Goal: Task Accomplishment & Management: Use online tool/utility

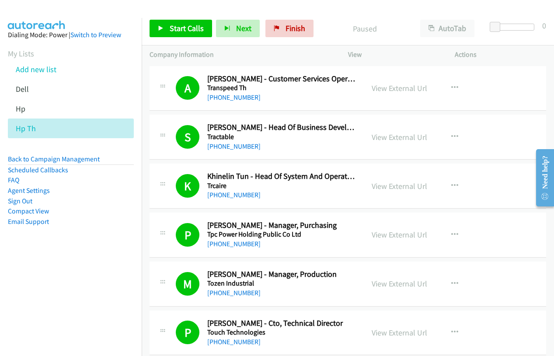
scroll to position [2456, 0]
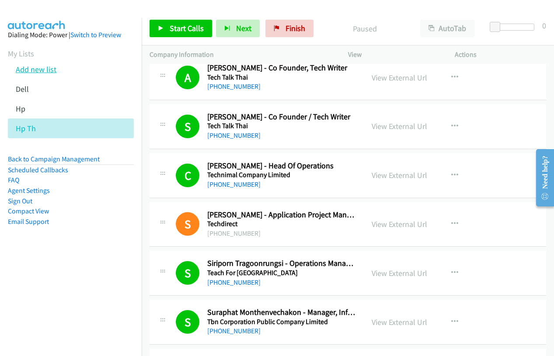
click at [36, 68] on link "Add new list" at bounding box center [36, 69] width 41 height 10
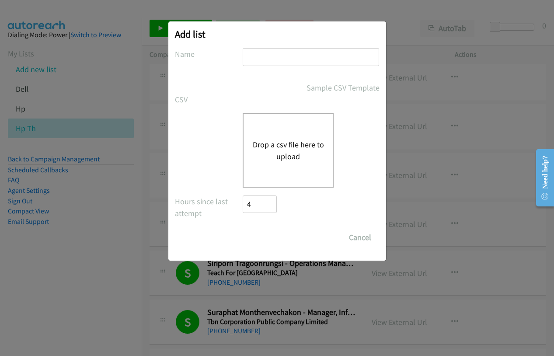
click at [272, 61] on input "text" at bounding box center [311, 57] width 136 height 18
type input "dell"
click at [278, 146] on button "Drop a csv file here to upload" at bounding box center [288, 151] width 72 height 24
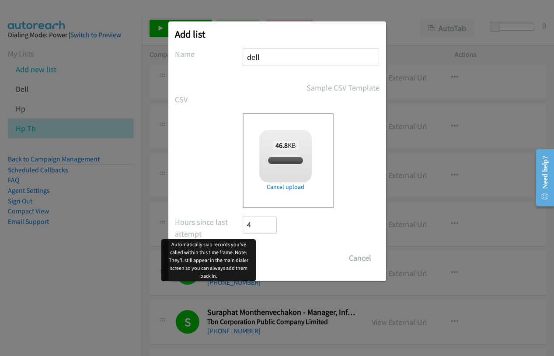
checkbox input "true"
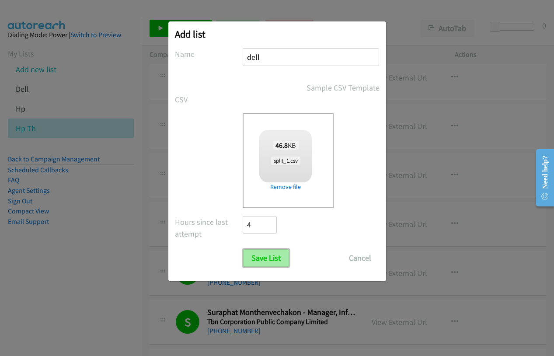
click at [260, 259] on input "Save List" at bounding box center [266, 257] width 46 height 17
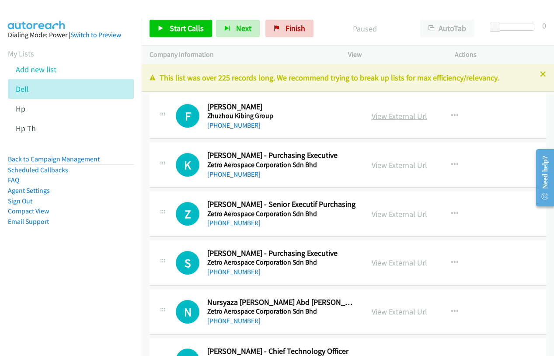
click at [390, 115] on link "View External Url" at bounding box center [400, 116] width 56 height 10
click at [184, 35] on link "Start Calls" at bounding box center [181, 28] width 63 height 17
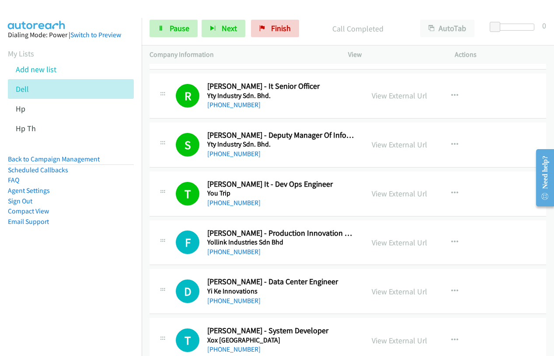
scroll to position [744, 0]
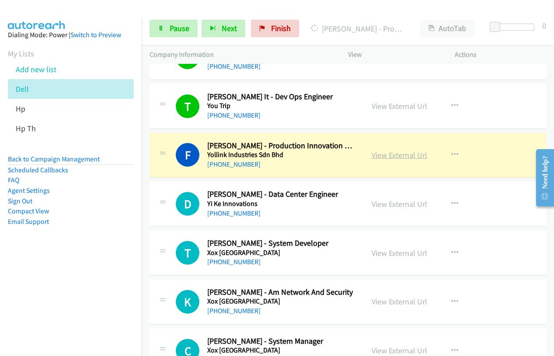
click at [407, 157] on link "View External Url" at bounding box center [400, 155] width 56 height 10
click at [170, 27] on span "Pause" at bounding box center [180, 28] width 20 height 10
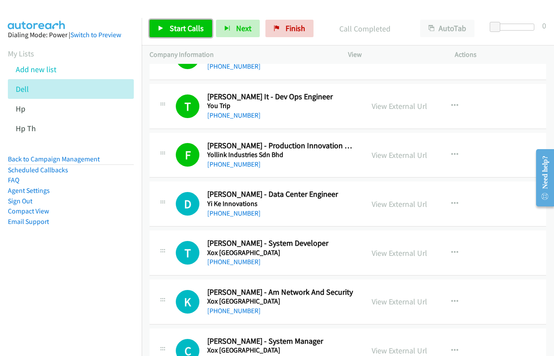
click at [176, 26] on span "Start Calls" at bounding box center [187, 28] width 34 height 10
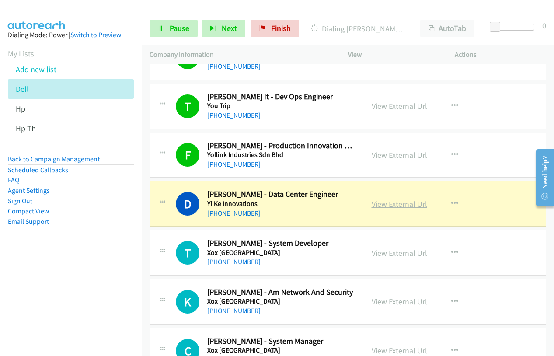
click at [401, 206] on link "View External Url" at bounding box center [400, 204] width 56 height 10
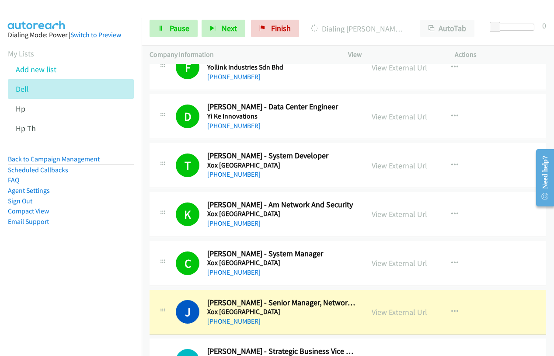
scroll to position [919, 0]
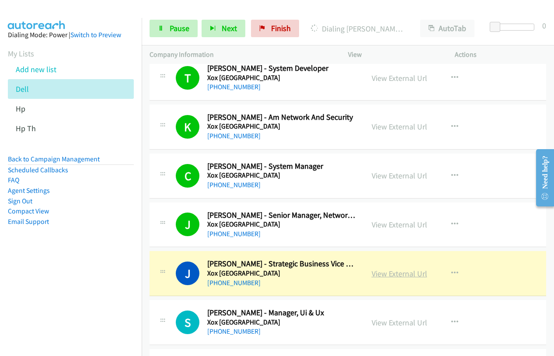
click at [375, 276] on link "View External Url" at bounding box center [400, 274] width 56 height 10
click at [165, 30] on link "Pause" at bounding box center [174, 28] width 48 height 17
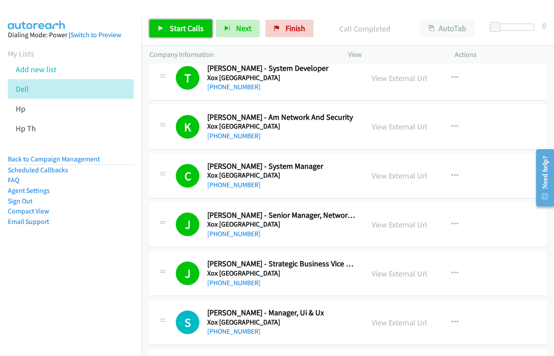
click at [181, 28] on span "Start Calls" at bounding box center [187, 28] width 34 height 10
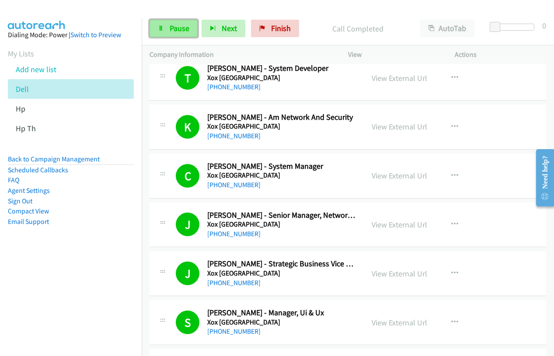
click at [164, 32] on link "Pause" at bounding box center [174, 28] width 48 height 17
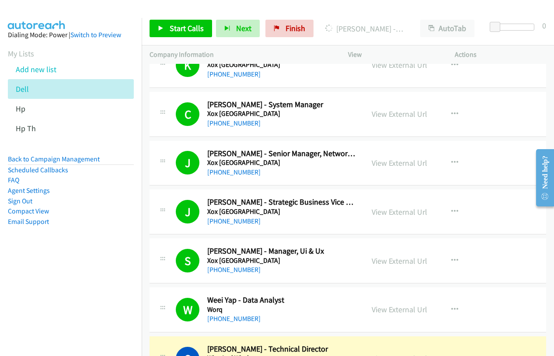
scroll to position [1050, 0]
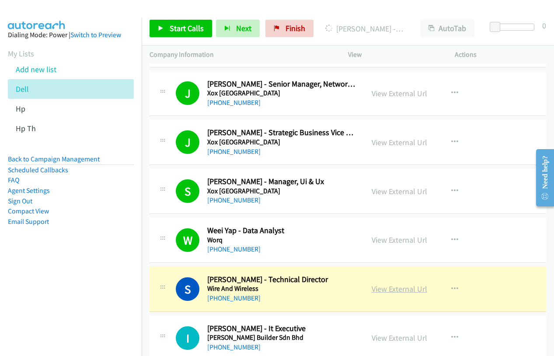
click at [398, 287] on link "View External Url" at bounding box center [400, 289] width 56 height 10
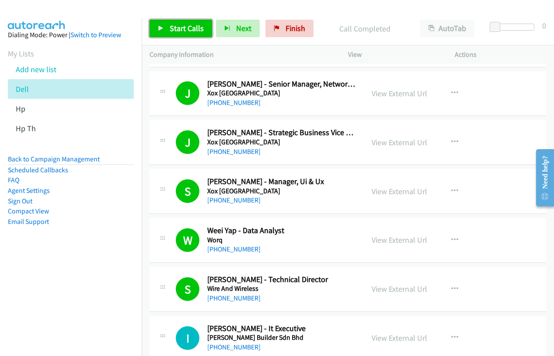
click at [174, 34] on link "Start Calls" at bounding box center [181, 28] width 63 height 17
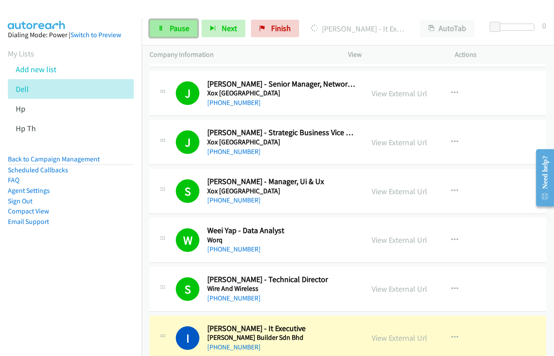
click at [158, 23] on link "Pause" at bounding box center [174, 28] width 48 height 17
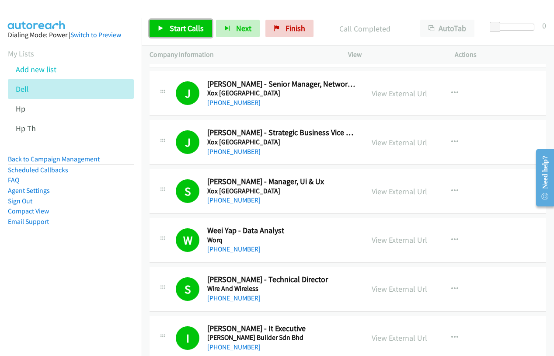
click at [183, 31] on span "Start Calls" at bounding box center [187, 28] width 34 height 10
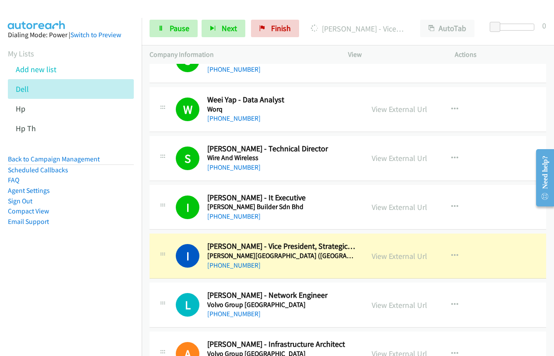
scroll to position [1181, 0]
click at [416, 256] on link "View External Url" at bounding box center [400, 256] width 56 height 10
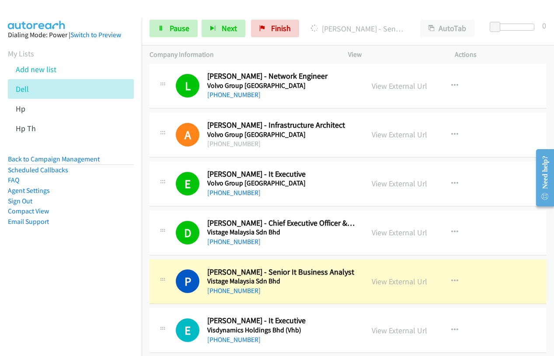
scroll to position [1487, 0]
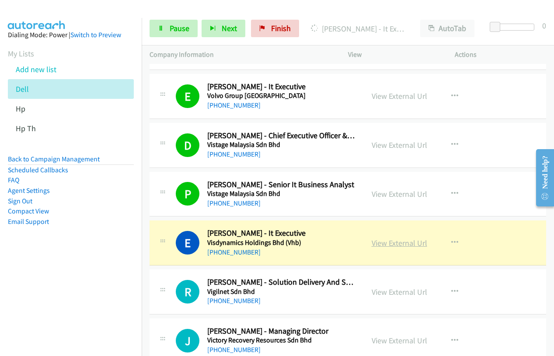
click at [406, 241] on link "View External Url" at bounding box center [400, 243] width 56 height 10
click at [169, 29] on link "Pause" at bounding box center [174, 28] width 48 height 17
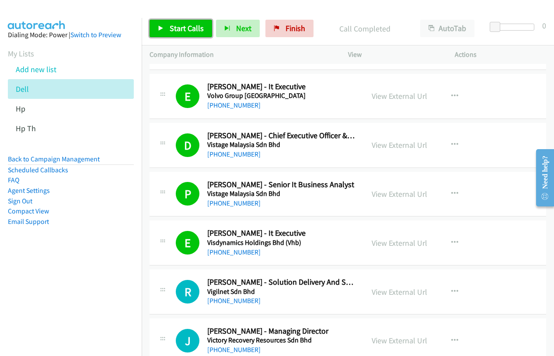
click at [168, 26] on link "Start Calls" at bounding box center [181, 28] width 63 height 17
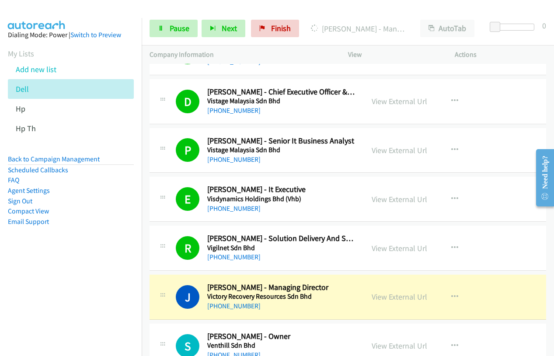
scroll to position [1575, 0]
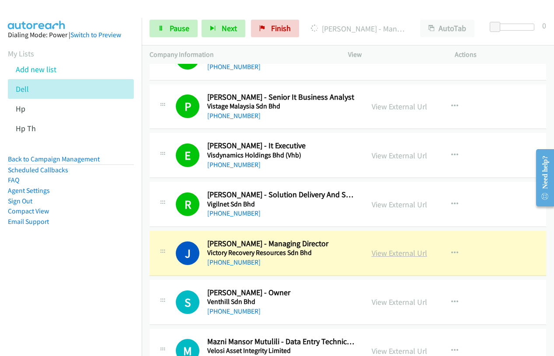
click at [397, 252] on link "View External Url" at bounding box center [400, 253] width 56 height 10
click at [164, 34] on link "Pause" at bounding box center [174, 28] width 48 height 17
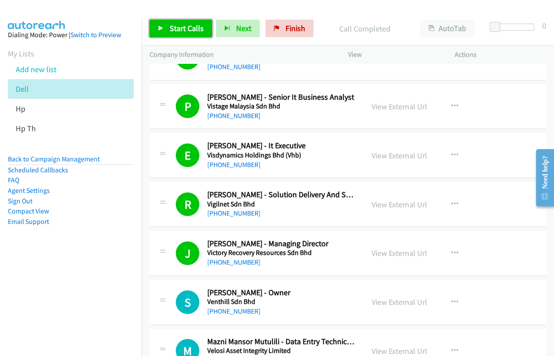
click at [184, 29] on span "Start Calls" at bounding box center [187, 28] width 34 height 10
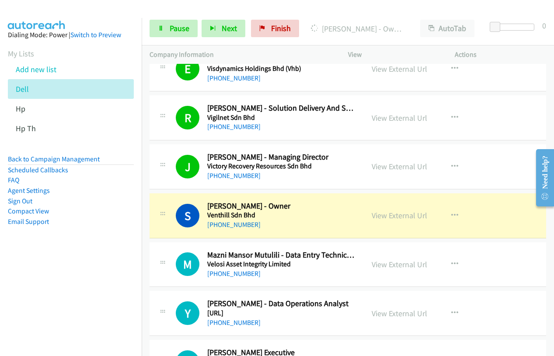
scroll to position [1662, 0]
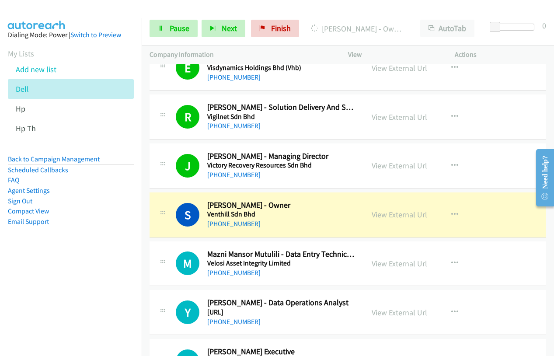
click at [401, 217] on link "View External Url" at bounding box center [400, 215] width 56 height 10
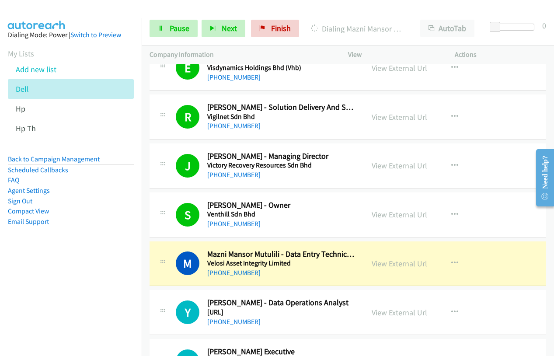
click at [394, 266] on link "View External Url" at bounding box center [400, 264] width 56 height 10
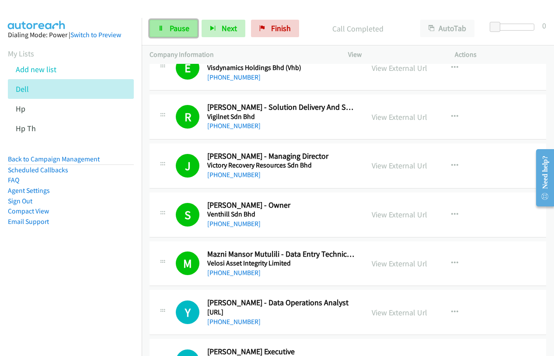
drag, startPoint x: 163, startPoint y: 28, endPoint x: 183, endPoint y: 20, distance: 21.4
click at [163, 28] on icon at bounding box center [161, 29] width 6 height 6
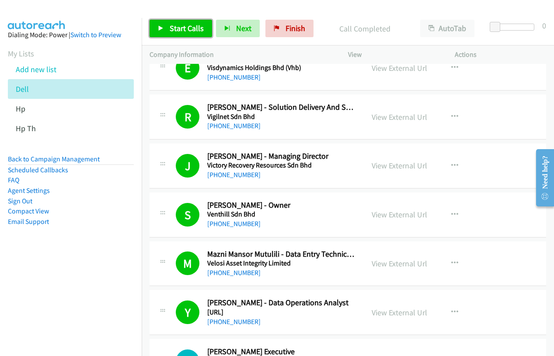
click at [184, 21] on link "Start Calls" at bounding box center [181, 28] width 63 height 17
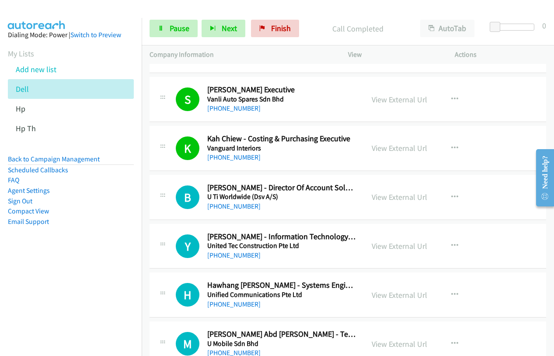
scroll to position [1925, 0]
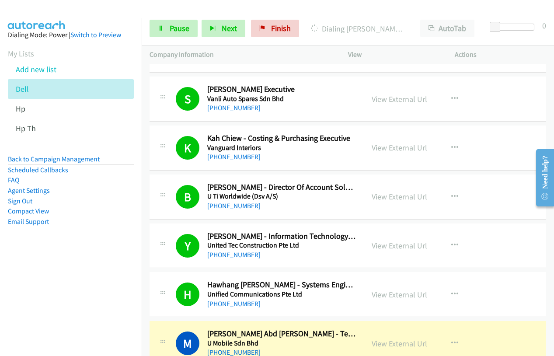
click at [388, 343] on link "View External Url" at bounding box center [400, 344] width 56 height 10
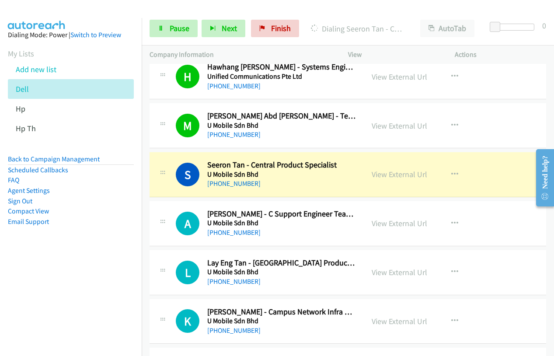
scroll to position [2144, 0]
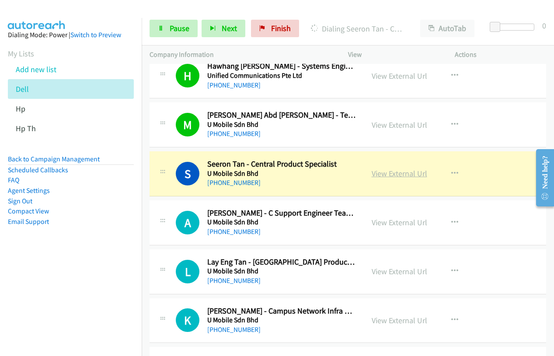
click at [392, 177] on link "View External Url" at bounding box center [400, 173] width 56 height 10
click at [174, 30] on span "Pause" at bounding box center [180, 28] width 20 height 10
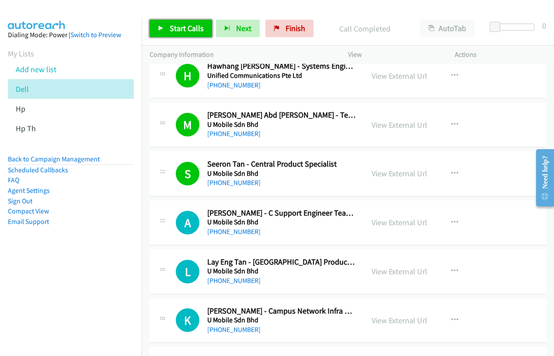
click at [175, 35] on link "Start Calls" at bounding box center [181, 28] width 63 height 17
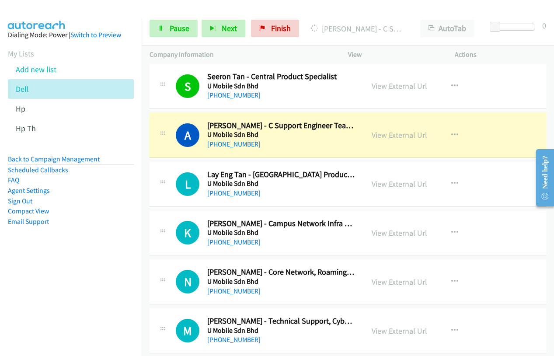
scroll to position [2187, 0]
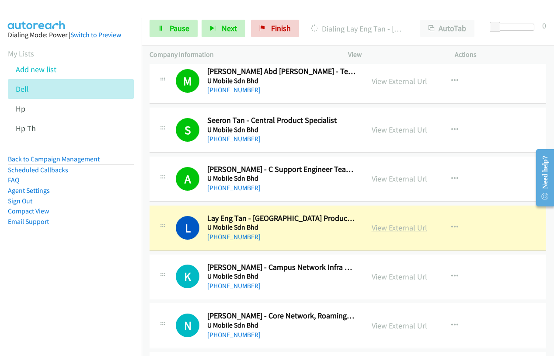
click at [393, 232] on link "View External Url" at bounding box center [400, 228] width 56 height 10
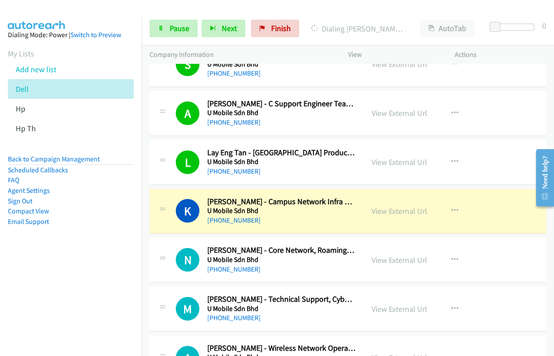
scroll to position [2275, 0]
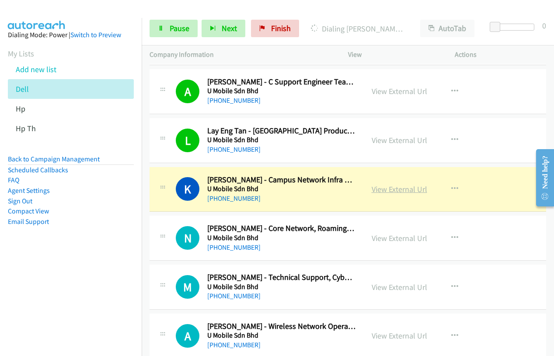
click at [384, 187] on link "View External Url" at bounding box center [400, 189] width 56 height 10
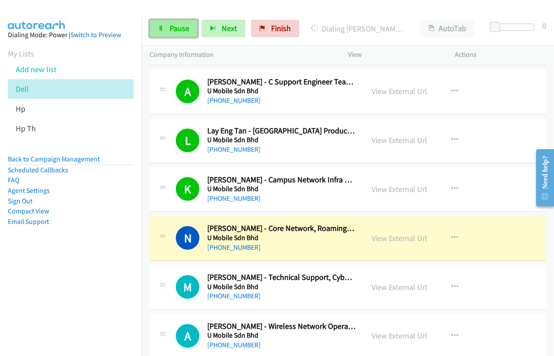
click at [172, 24] on span "Pause" at bounding box center [180, 28] width 20 height 10
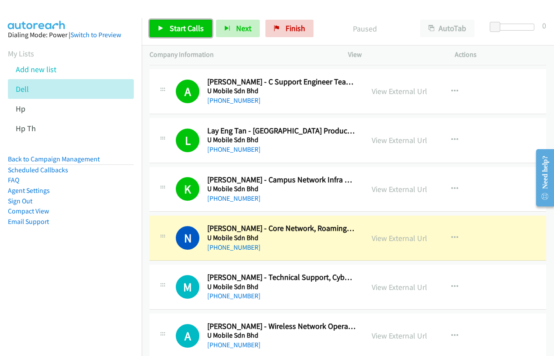
drag, startPoint x: 193, startPoint y: 29, endPoint x: 313, endPoint y: 124, distance: 152.3
click at [193, 29] on span "Start Calls" at bounding box center [187, 28] width 34 height 10
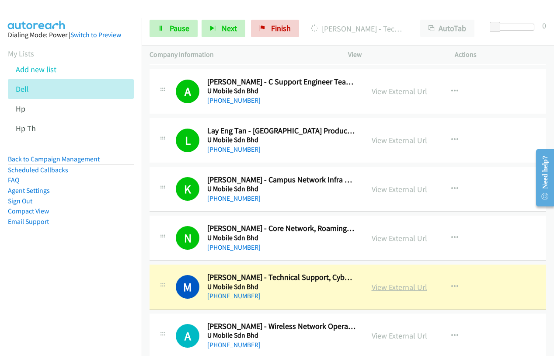
drag, startPoint x: 407, startPoint y: 291, endPoint x: 410, endPoint y: 287, distance: 5.3
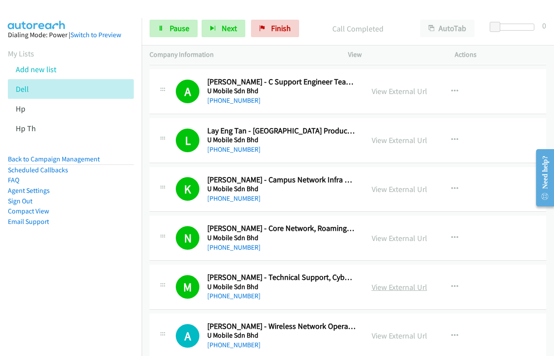
click at [403, 289] on link "View External Url" at bounding box center [400, 287] width 56 height 10
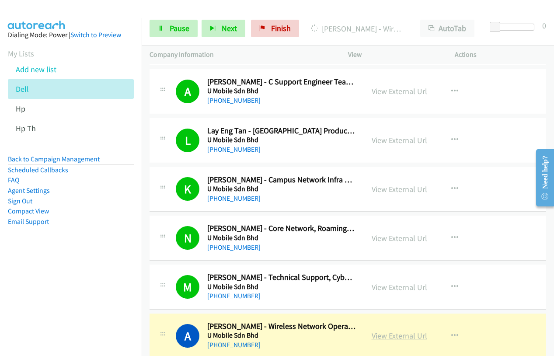
click at [407, 337] on link "View External Url" at bounding box center [400, 336] width 56 height 10
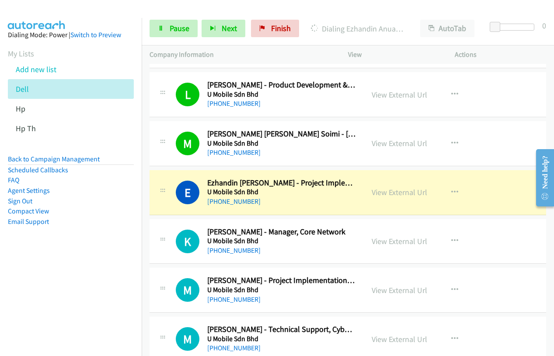
scroll to position [2756, 0]
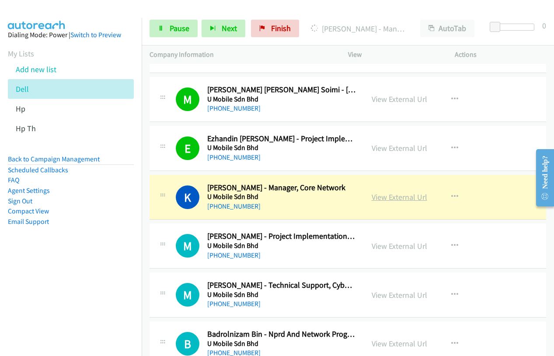
click at [413, 196] on link "View External Url" at bounding box center [400, 197] width 56 height 10
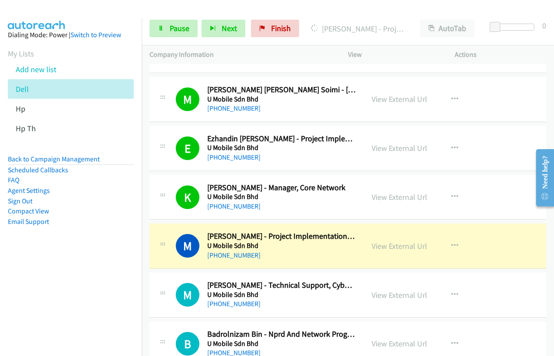
scroll to position [2887, 0]
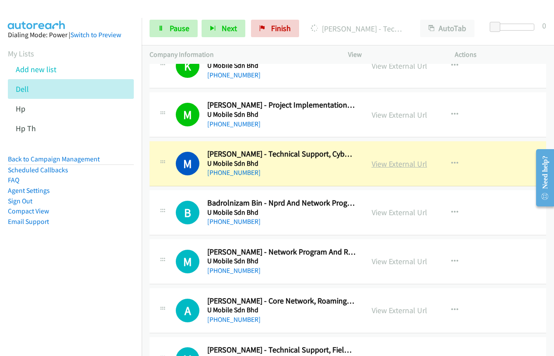
click at [409, 160] on link "View External Url" at bounding box center [400, 164] width 56 height 10
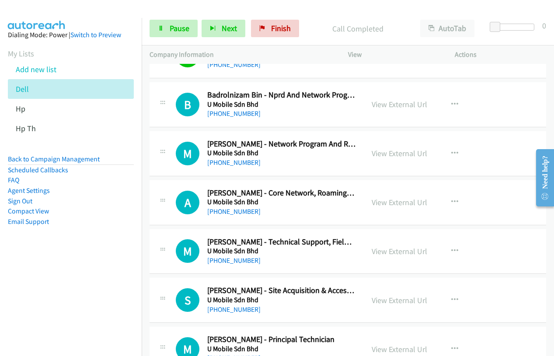
scroll to position [3019, 0]
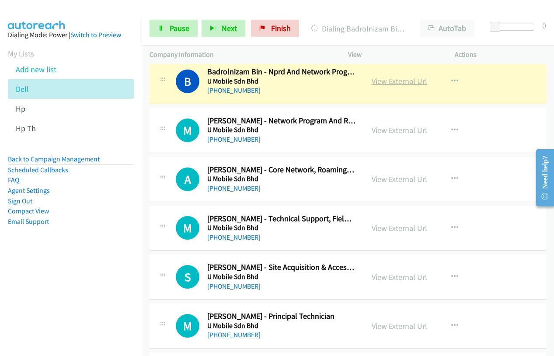
click at [385, 83] on link "View External Url" at bounding box center [400, 81] width 56 height 10
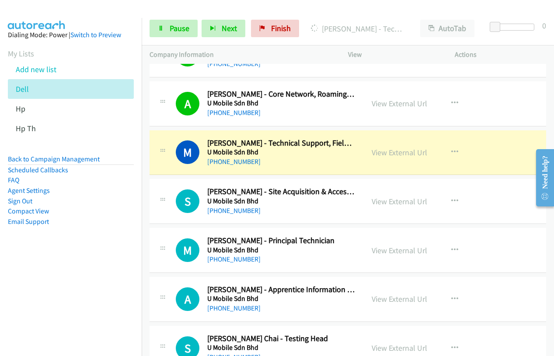
scroll to position [3106, 0]
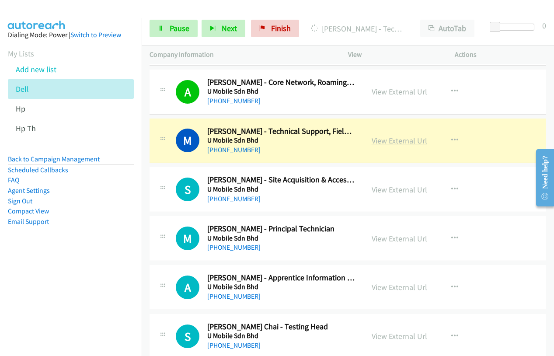
click at [392, 141] on link "View External Url" at bounding box center [400, 141] width 56 height 10
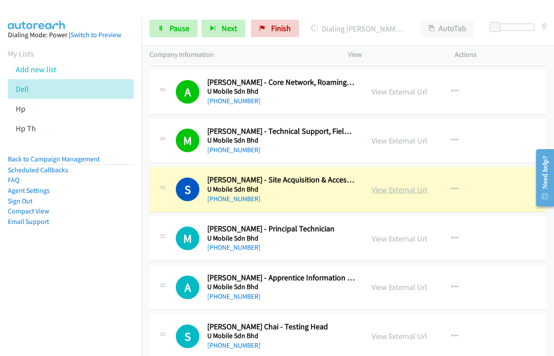
click at [407, 189] on link "View External Url" at bounding box center [400, 190] width 56 height 10
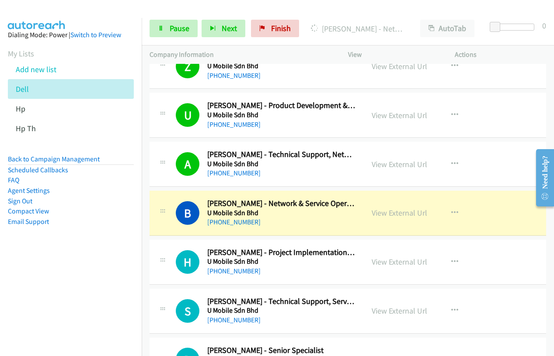
scroll to position [3675, 0]
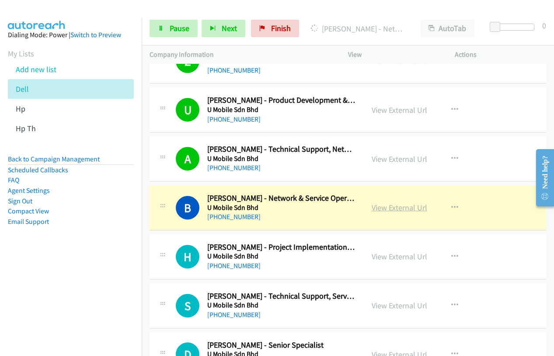
click at [407, 207] on link "View External Url" at bounding box center [400, 208] width 56 height 10
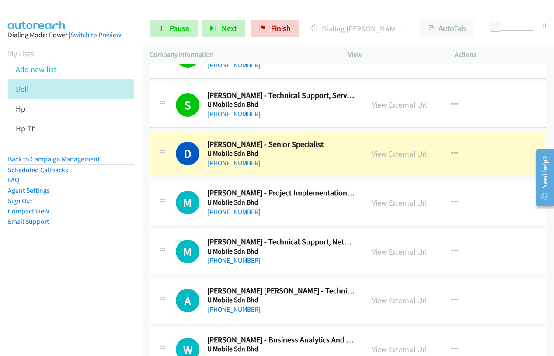
scroll to position [3893, 0]
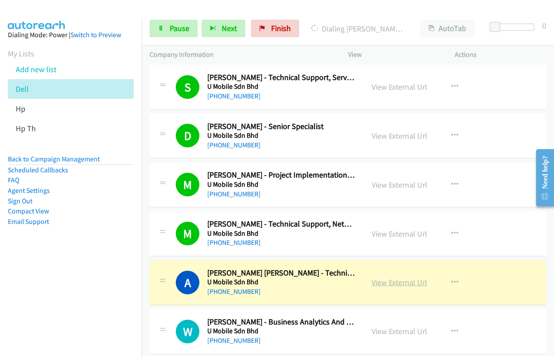
click at [409, 286] on link "View External Url" at bounding box center [400, 282] width 56 height 10
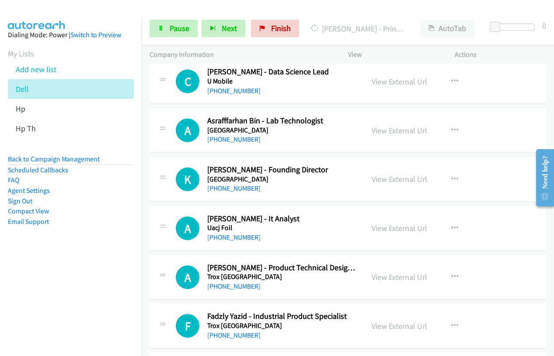
scroll to position [7393, 0]
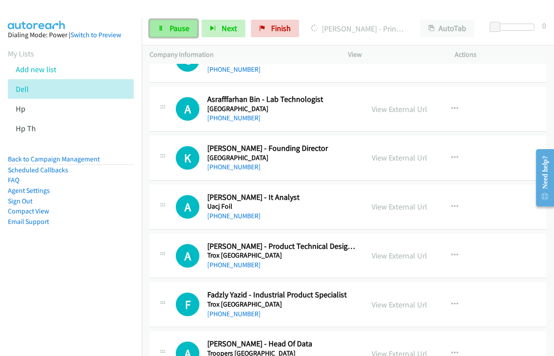
click at [178, 28] on span "Pause" at bounding box center [180, 28] width 20 height 10
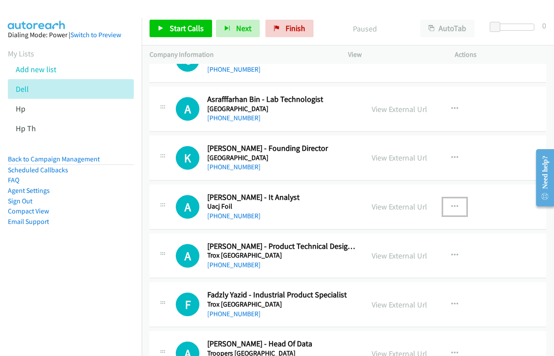
click at [453, 206] on icon "button" at bounding box center [454, 206] width 7 height 7
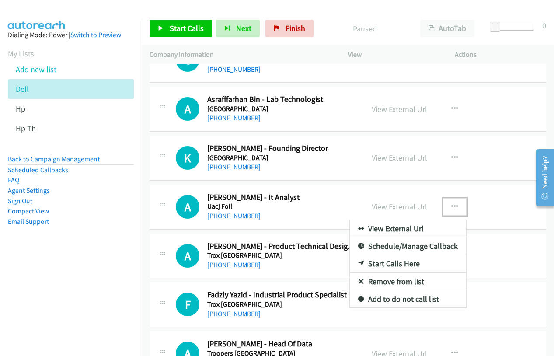
click at [409, 263] on link "Start Calls Here" at bounding box center [408, 263] width 116 height 17
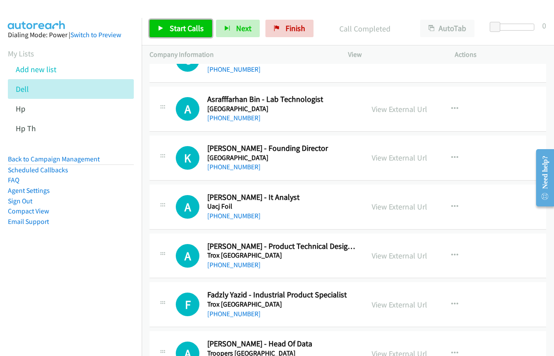
click at [174, 32] on span "Start Calls" at bounding box center [187, 28] width 34 height 10
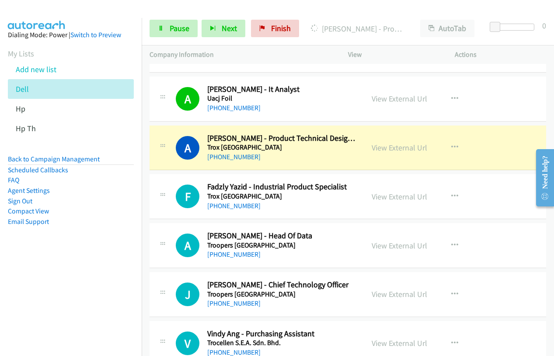
scroll to position [7568, 0]
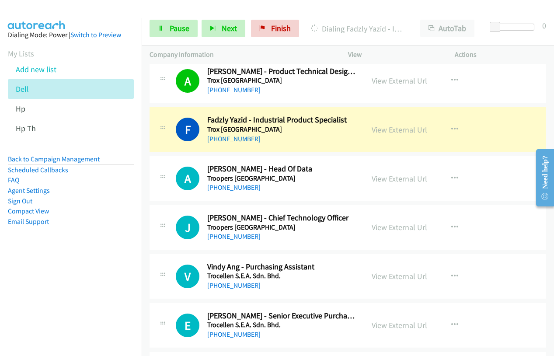
click at [374, 135] on div "View External Url" at bounding box center [400, 130] width 56 height 12
click at [390, 133] on link "View External Url" at bounding box center [400, 130] width 56 height 10
click at [170, 28] on span "Pause" at bounding box center [180, 28] width 20 height 10
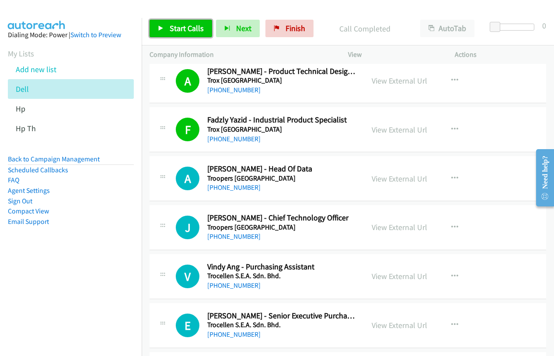
click at [171, 26] on span "Start Calls" at bounding box center [187, 28] width 34 height 10
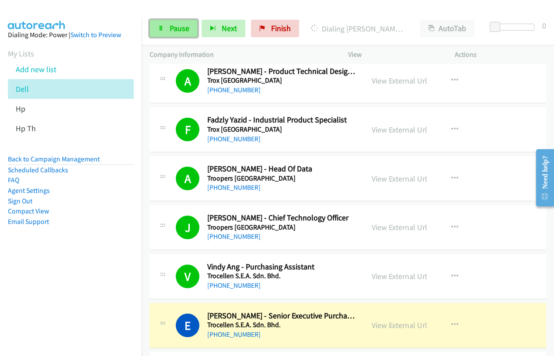
click at [168, 27] on link "Pause" at bounding box center [174, 28] width 48 height 17
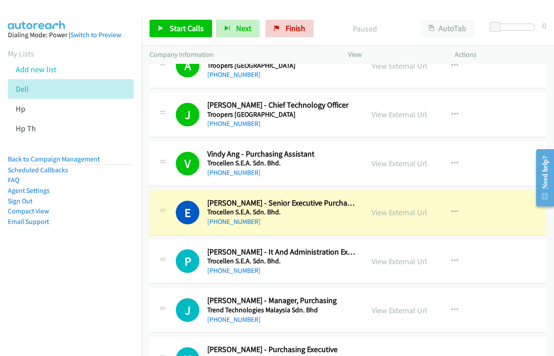
scroll to position [7699, 0]
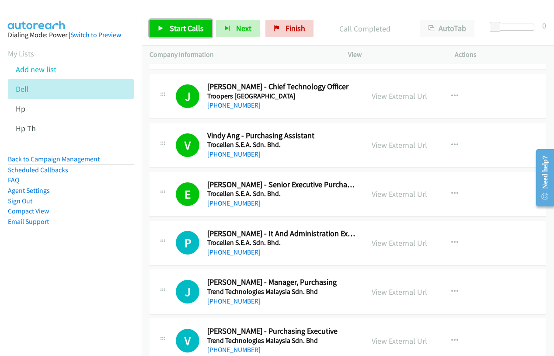
click at [162, 30] on icon at bounding box center [161, 29] width 6 height 6
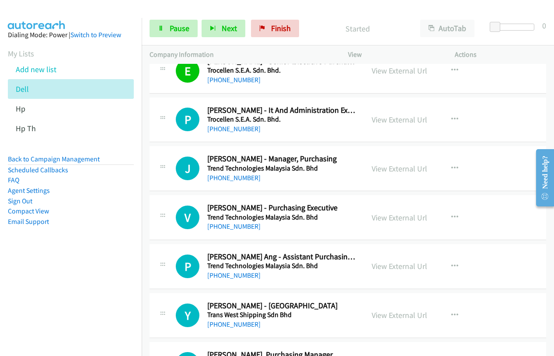
scroll to position [7831, 0]
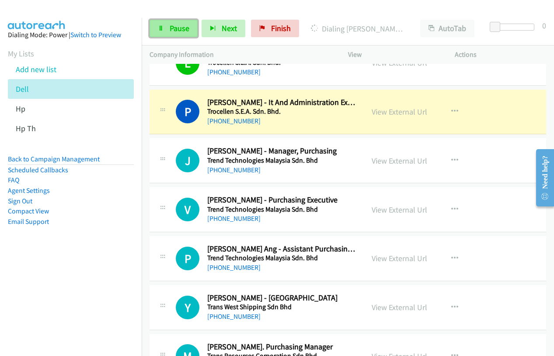
click at [171, 32] on span "Pause" at bounding box center [180, 28] width 20 height 10
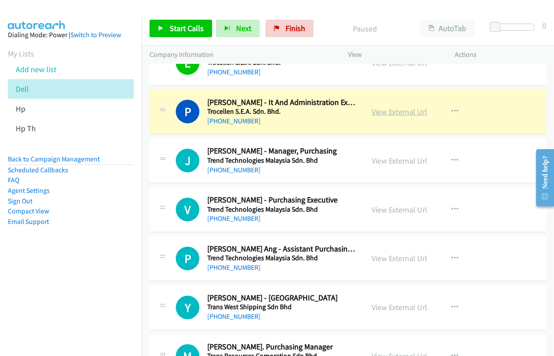
click at [383, 111] on link "View External Url" at bounding box center [400, 112] width 56 height 10
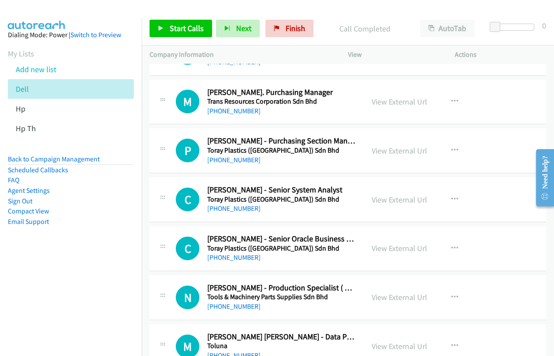
scroll to position [8093, 0]
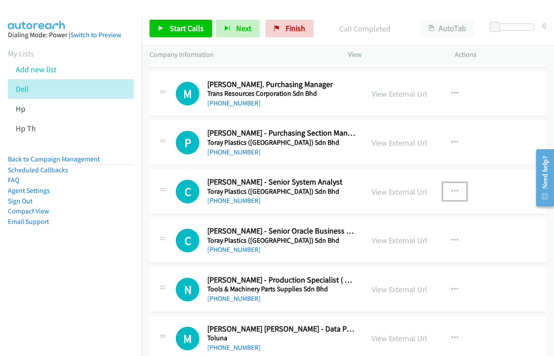
click at [451, 190] on icon "button" at bounding box center [454, 191] width 7 height 7
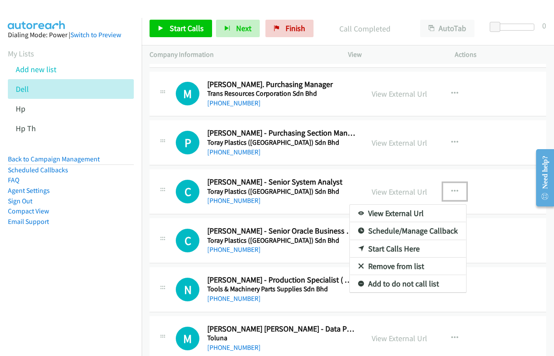
click at [417, 245] on link "Start Calls Here" at bounding box center [408, 248] width 116 height 17
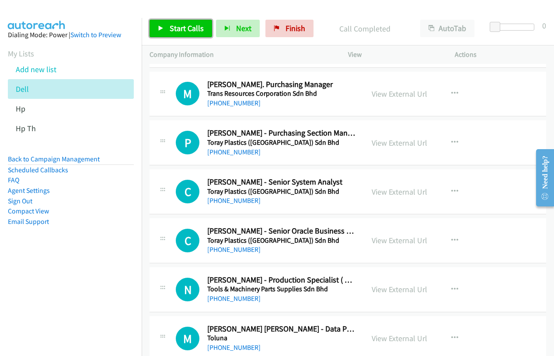
click at [193, 27] on span "Start Calls" at bounding box center [187, 28] width 34 height 10
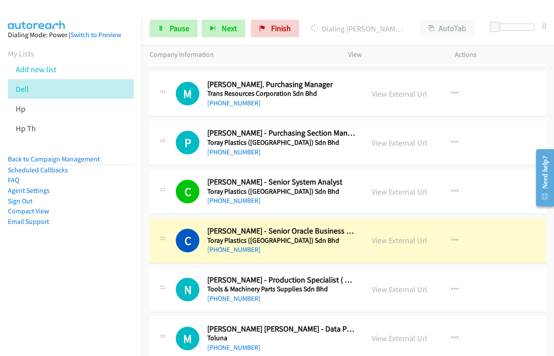
scroll to position [8224, 0]
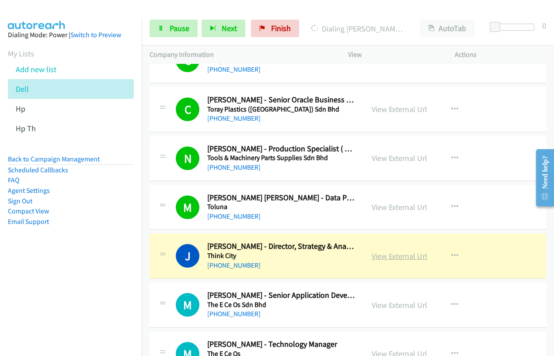
click at [393, 258] on link "View External Url" at bounding box center [400, 256] width 56 height 10
click at [164, 32] on link "Pause" at bounding box center [174, 28] width 48 height 17
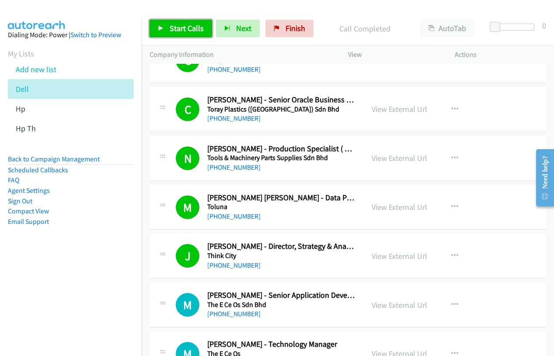
click at [179, 29] on span "Start Calls" at bounding box center [187, 28] width 34 height 10
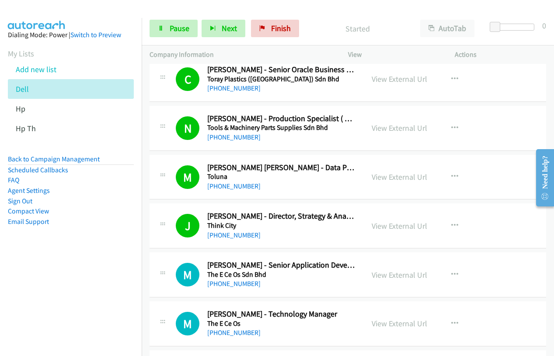
scroll to position [8312, 0]
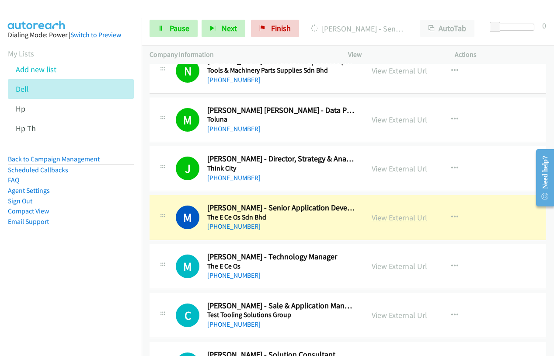
click at [402, 220] on link "View External Url" at bounding box center [400, 218] width 56 height 10
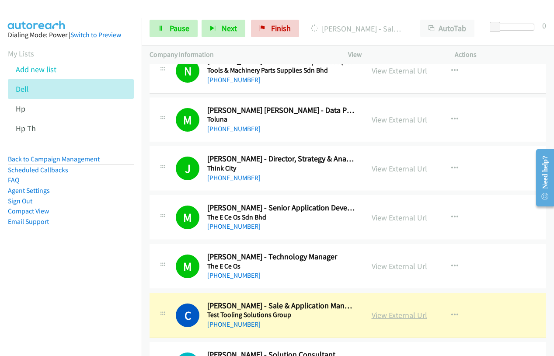
click at [407, 315] on link "View External Url" at bounding box center [400, 315] width 56 height 10
click at [161, 31] on icon at bounding box center [161, 29] width 6 height 6
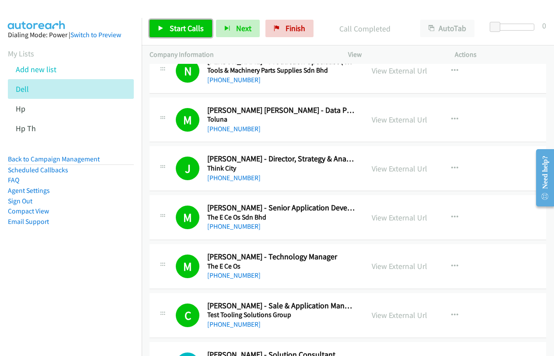
click at [181, 24] on span "Start Calls" at bounding box center [187, 28] width 34 height 10
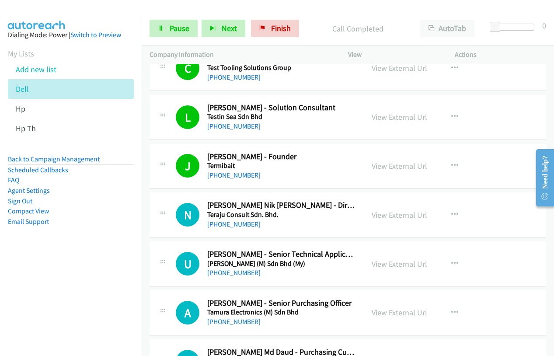
scroll to position [8618, 0]
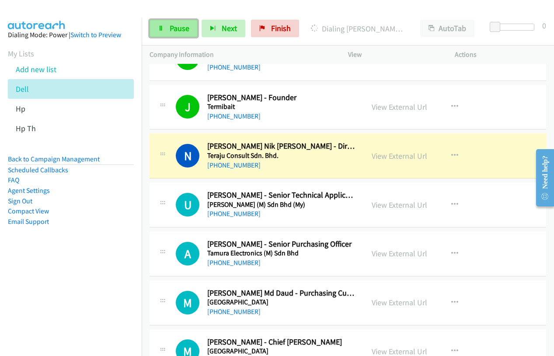
click at [170, 28] on span "Pause" at bounding box center [180, 28] width 20 height 10
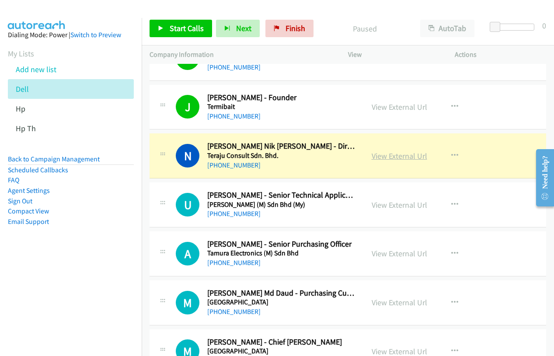
click at [385, 158] on link "View External Url" at bounding box center [400, 156] width 56 height 10
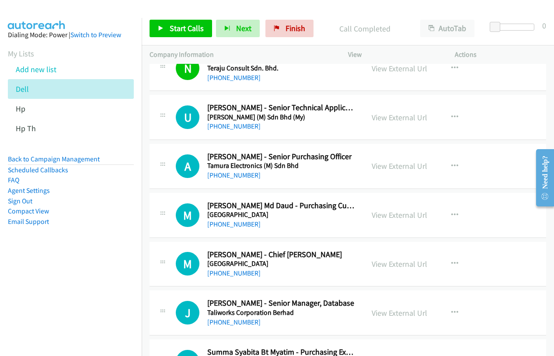
scroll to position [8662, 0]
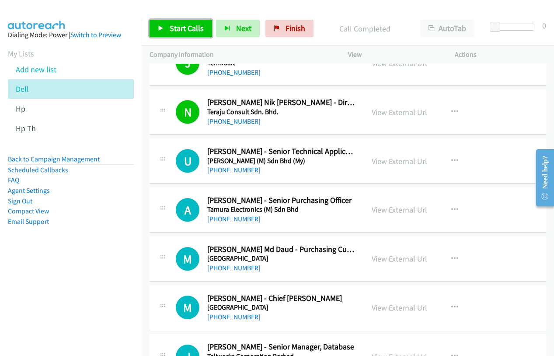
click at [164, 30] on link "Start Calls" at bounding box center [181, 28] width 63 height 17
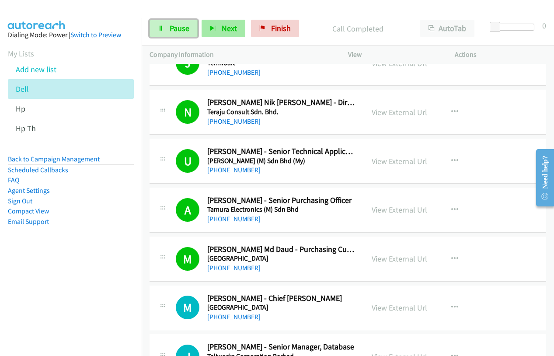
drag, startPoint x: 168, startPoint y: 30, endPoint x: 219, endPoint y: 24, distance: 50.6
click at [168, 30] on link "Pause" at bounding box center [174, 28] width 48 height 17
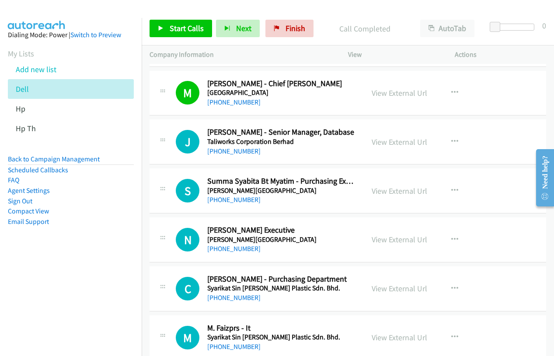
scroll to position [8881, 0]
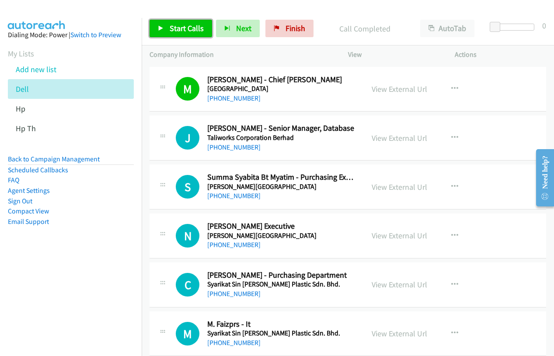
click at [179, 34] on link "Start Calls" at bounding box center [181, 28] width 63 height 17
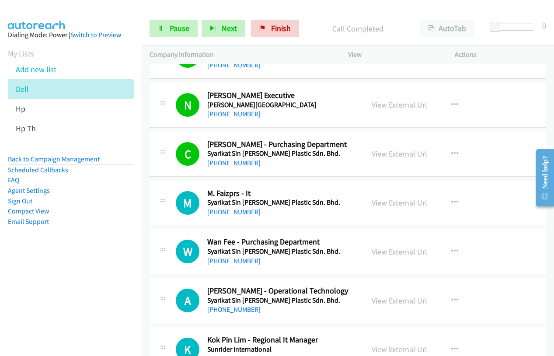
scroll to position [9012, 0]
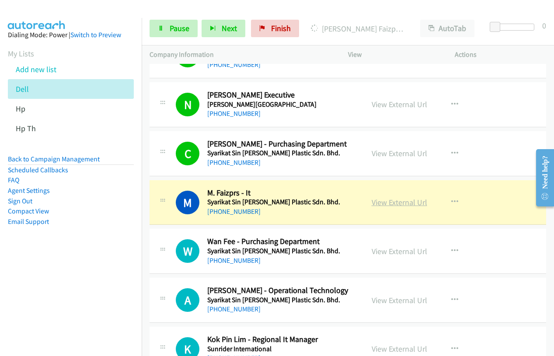
click at [407, 202] on link "View External Url" at bounding box center [400, 202] width 56 height 10
click at [168, 29] on link "Pause" at bounding box center [174, 28] width 48 height 17
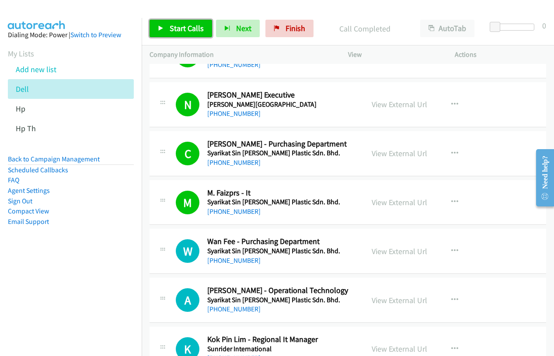
click at [171, 33] on link "Start Calls" at bounding box center [181, 28] width 63 height 17
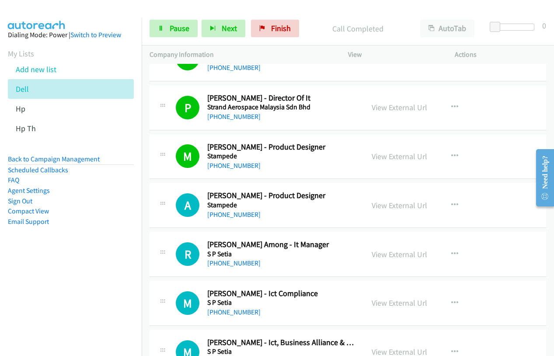
scroll to position [9362, 0]
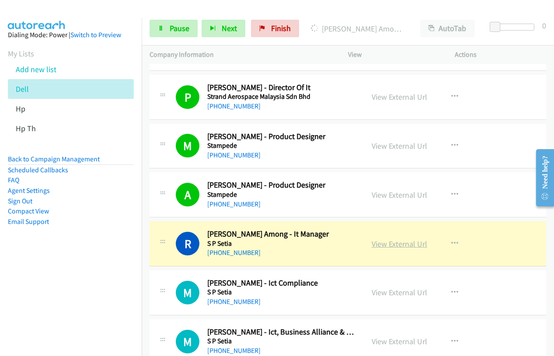
click at [405, 248] on link "View External Url" at bounding box center [400, 244] width 56 height 10
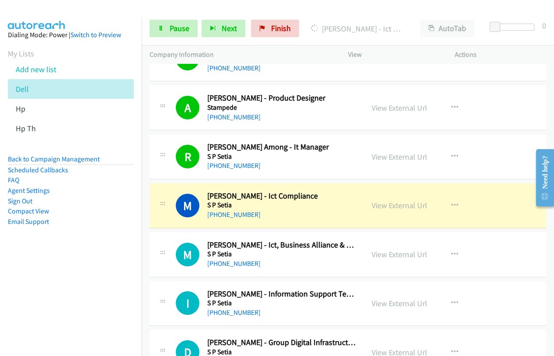
scroll to position [9449, 0]
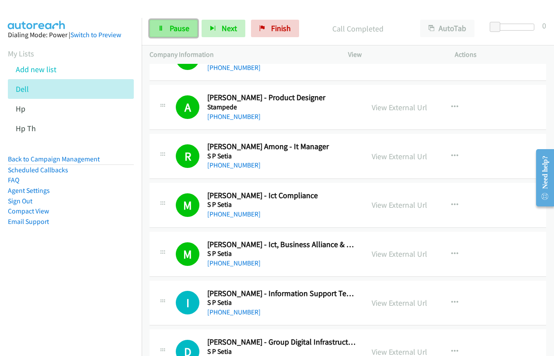
click at [176, 31] on span "Pause" at bounding box center [180, 28] width 20 height 10
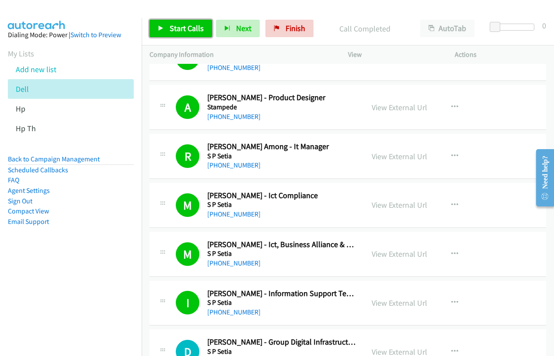
click at [193, 23] on span "Start Calls" at bounding box center [187, 28] width 34 height 10
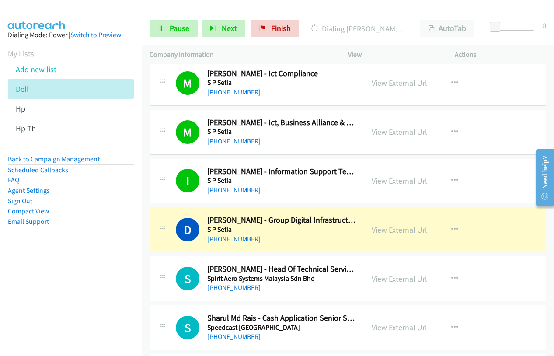
scroll to position [9581, 0]
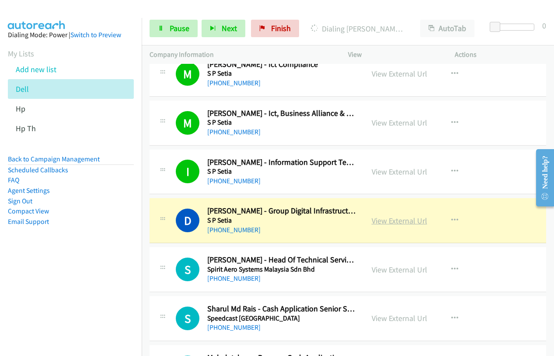
drag, startPoint x: 410, startPoint y: 220, endPoint x: 415, endPoint y: 218, distance: 5.3
click at [402, 219] on link "View External Url" at bounding box center [400, 221] width 56 height 10
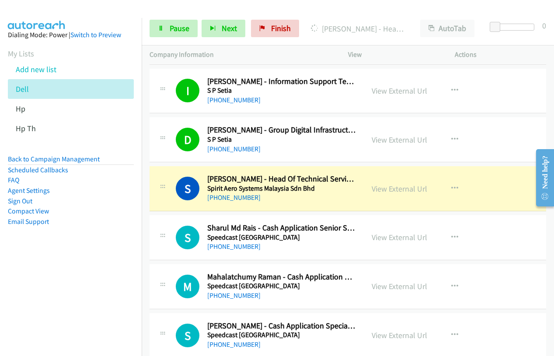
scroll to position [9668, 0]
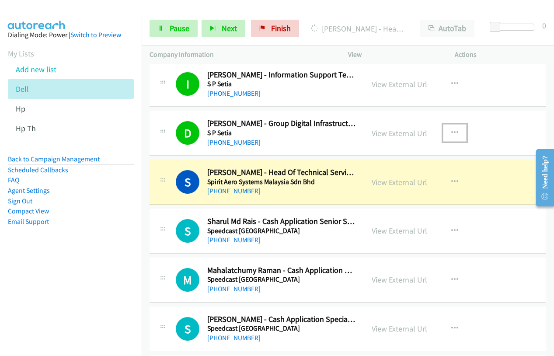
click at [453, 131] on icon "button" at bounding box center [454, 132] width 7 height 7
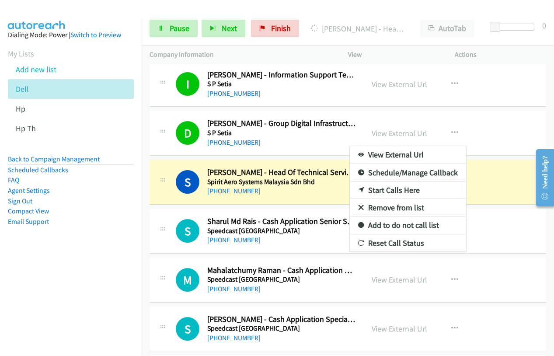
click at [87, 269] on nav "Dialing Mode: Power | Switch to Preview My Lists Add new list Dell Hp Hp Th Bac…" at bounding box center [71, 196] width 142 height 356
click at [313, 194] on div at bounding box center [277, 178] width 554 height 356
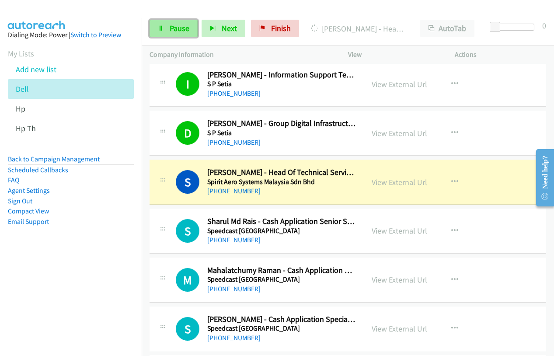
click at [171, 27] on span "Pause" at bounding box center [180, 28] width 20 height 10
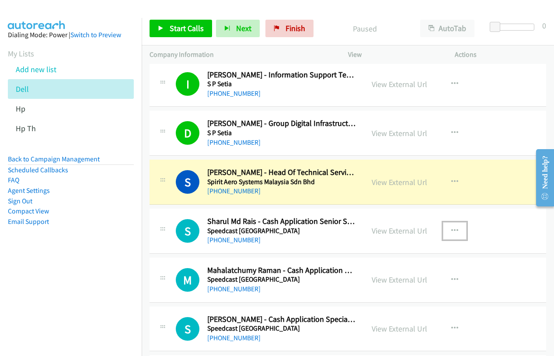
click at [451, 227] on icon "button" at bounding box center [454, 230] width 7 height 7
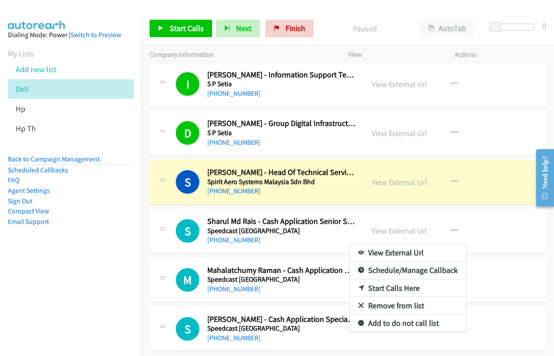
click at [101, 301] on nav "Dialing Mode: Power | Switch to Preview My Lists Add new list Dell Hp Hp Th Bac…" at bounding box center [71, 196] width 142 height 356
click at [506, 232] on div at bounding box center [277, 178] width 554 height 356
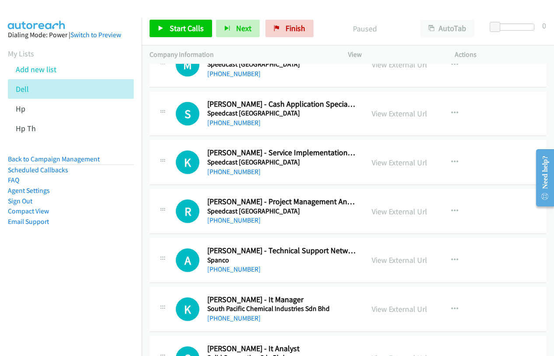
scroll to position [9887, 0]
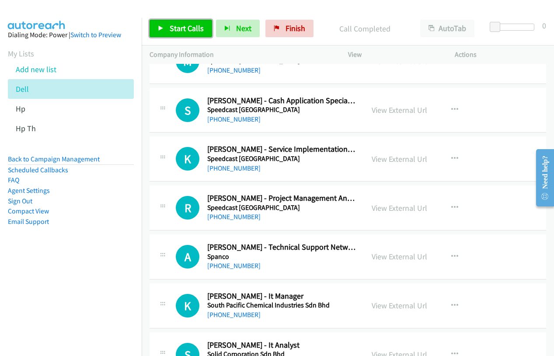
click at [175, 32] on span "Start Calls" at bounding box center [187, 28] width 34 height 10
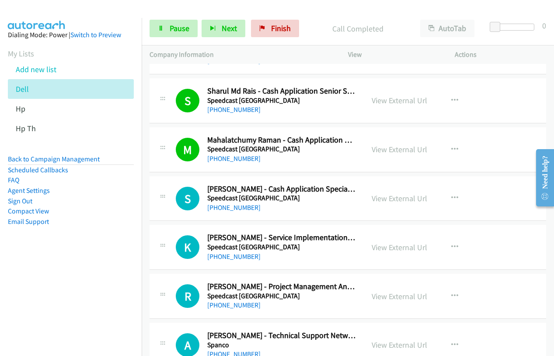
scroll to position [9799, 0]
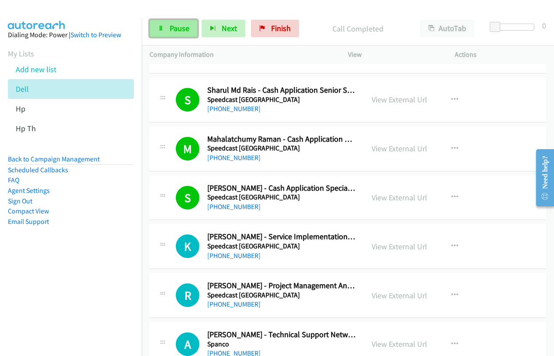
click at [175, 30] on span "Pause" at bounding box center [180, 28] width 20 height 10
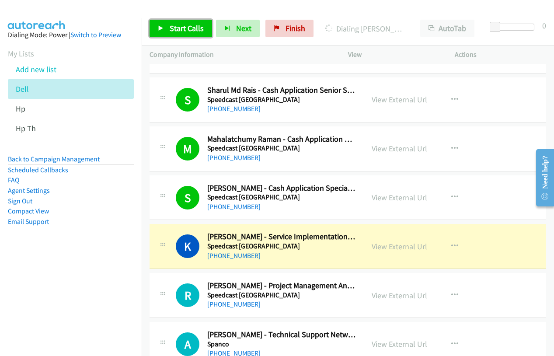
click at [177, 29] on span "Start Calls" at bounding box center [187, 28] width 34 height 10
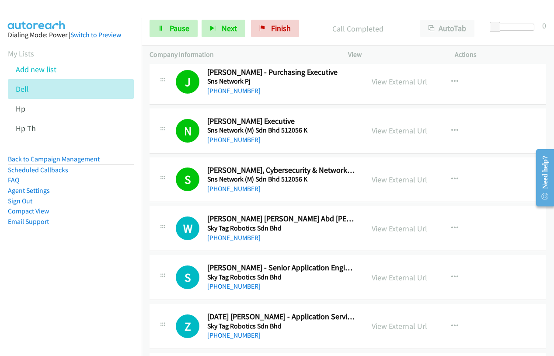
scroll to position [10455, 0]
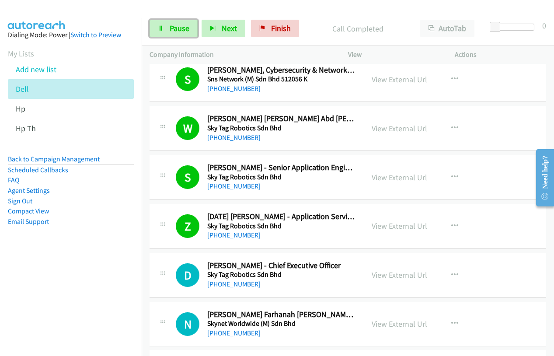
drag, startPoint x: 172, startPoint y: 30, endPoint x: 521, endPoint y: 86, distance: 353.5
click at [172, 30] on span "Pause" at bounding box center [180, 28] width 20 height 10
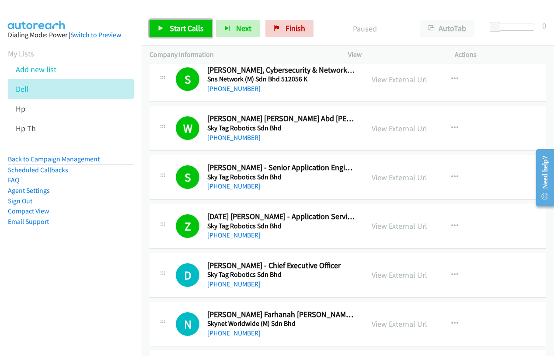
click at [164, 30] on icon at bounding box center [161, 29] width 6 height 6
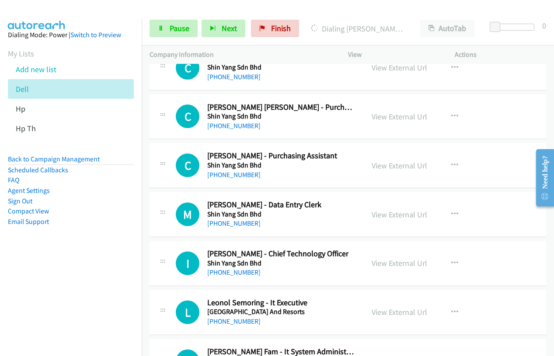
scroll to position [11200, 0]
click at [173, 28] on span "Pause" at bounding box center [180, 28] width 20 height 10
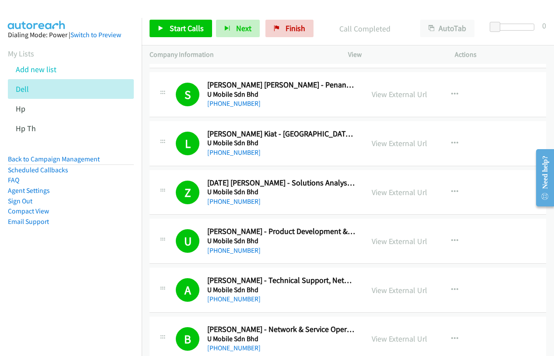
scroll to position [3675, 0]
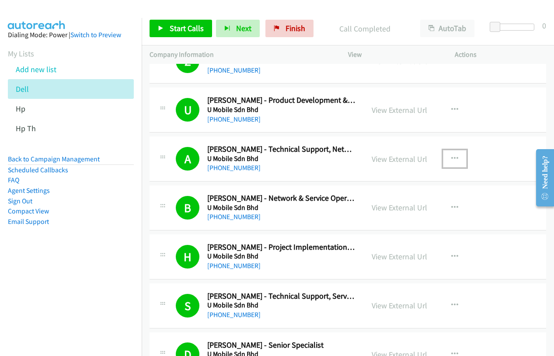
click at [451, 158] on icon "button" at bounding box center [454, 158] width 7 height 7
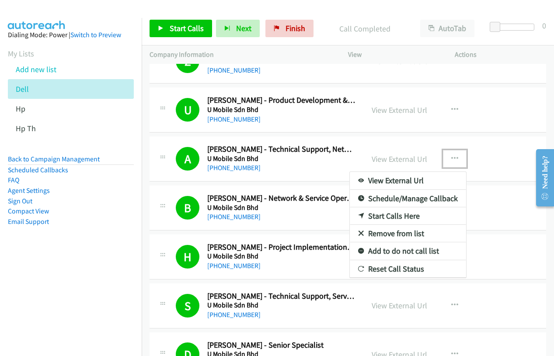
click at [393, 218] on link "Start Calls Here" at bounding box center [408, 215] width 116 height 17
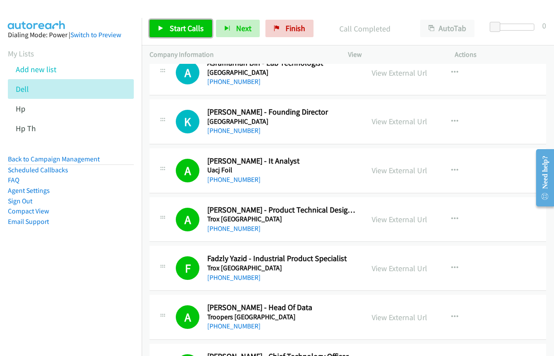
scroll to position [7437, 0]
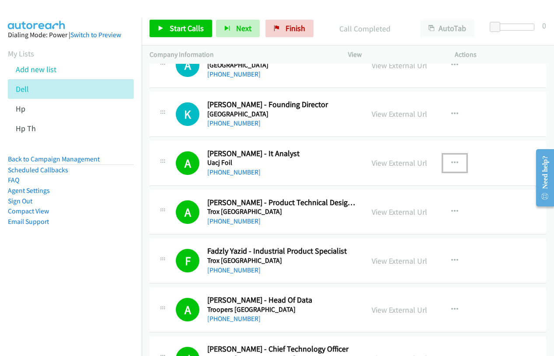
click at [454, 161] on icon "button" at bounding box center [454, 163] width 7 height 7
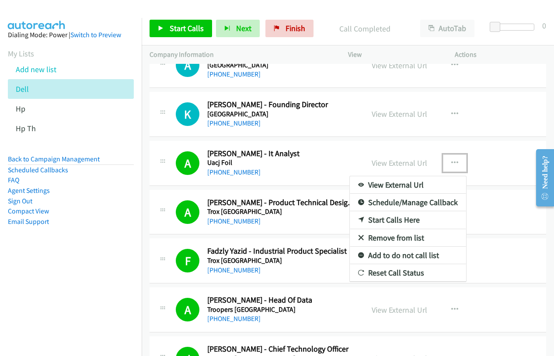
click at [409, 222] on link "Start Calls Here" at bounding box center [408, 219] width 116 height 17
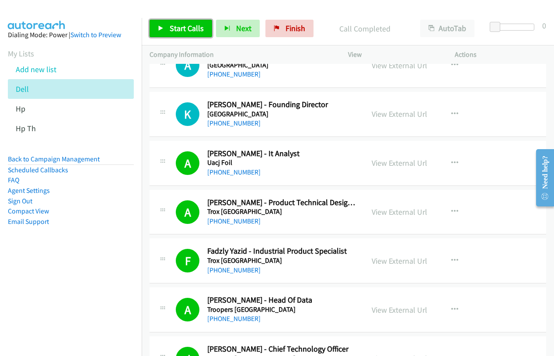
click at [179, 29] on span "Start Calls" at bounding box center [187, 28] width 34 height 10
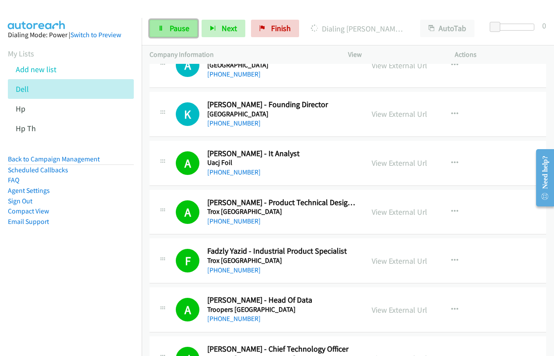
drag, startPoint x: 162, startPoint y: 32, endPoint x: 169, endPoint y: 32, distance: 7.0
click at [162, 32] on link "Pause" at bounding box center [174, 28] width 48 height 17
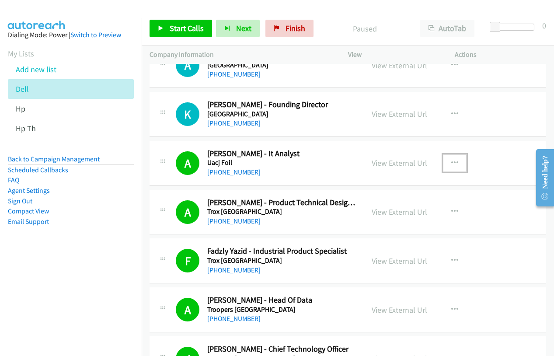
drag, startPoint x: 454, startPoint y: 161, endPoint x: 492, endPoint y: 133, distance: 48.1
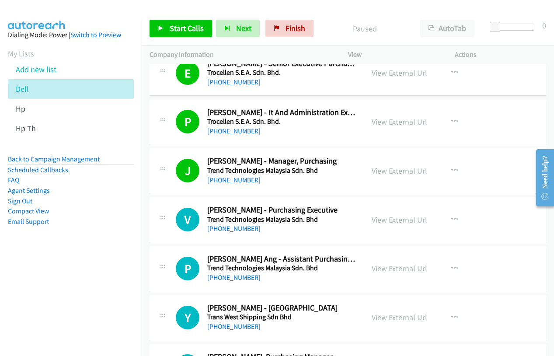
scroll to position [7831, 0]
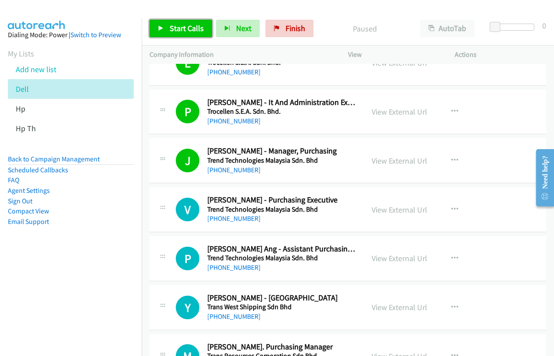
click at [184, 31] on span "Start Calls" at bounding box center [187, 28] width 34 height 10
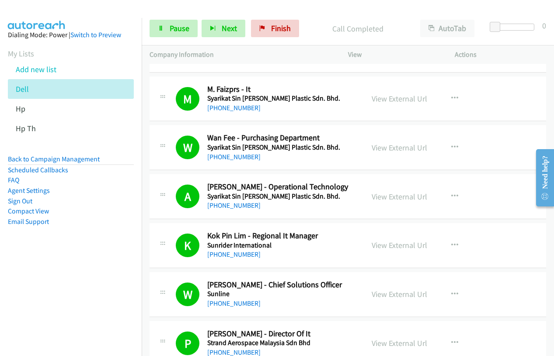
scroll to position [9099, 0]
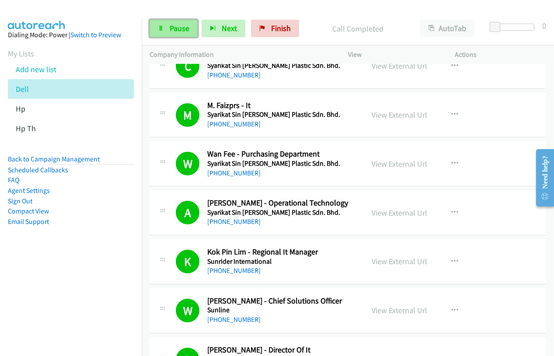
click at [164, 32] on link "Pause" at bounding box center [174, 28] width 48 height 17
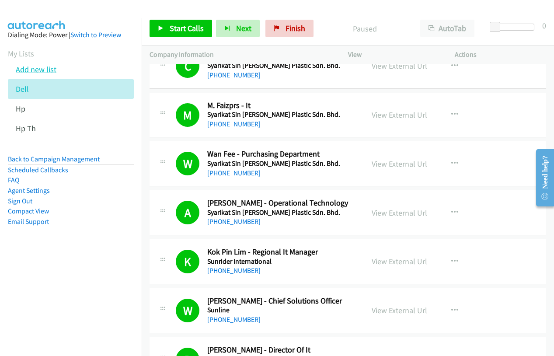
click at [45, 66] on link "Add new list" at bounding box center [36, 69] width 41 height 10
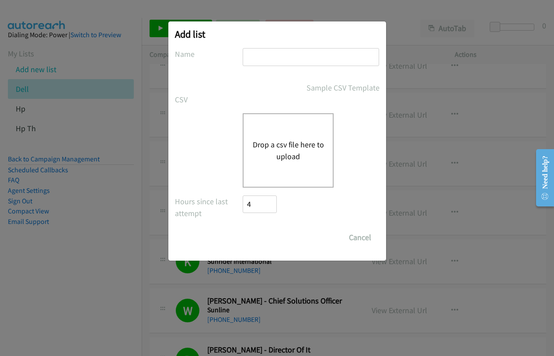
click at [293, 62] on input "text" at bounding box center [311, 57] width 136 height 18
type input "dell"
click at [285, 160] on button "Drop a csv file here to upload" at bounding box center [288, 151] width 72 height 24
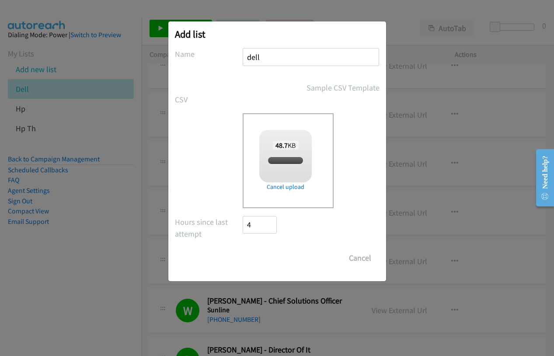
checkbox input "true"
click at [266, 261] on input "Save List" at bounding box center [266, 257] width 46 height 17
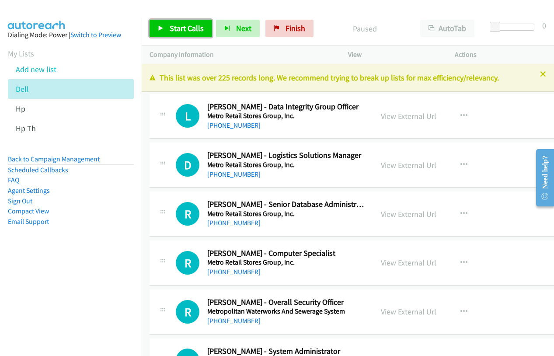
click at [165, 27] on link "Start Calls" at bounding box center [181, 28] width 63 height 17
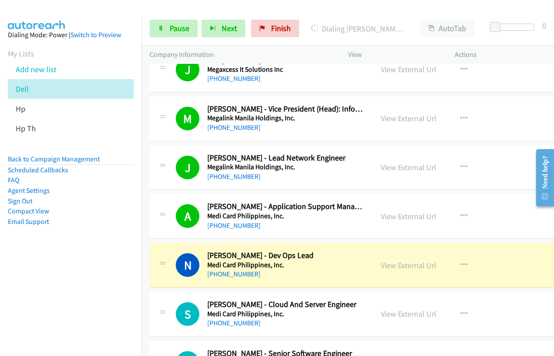
scroll to position [481, 0]
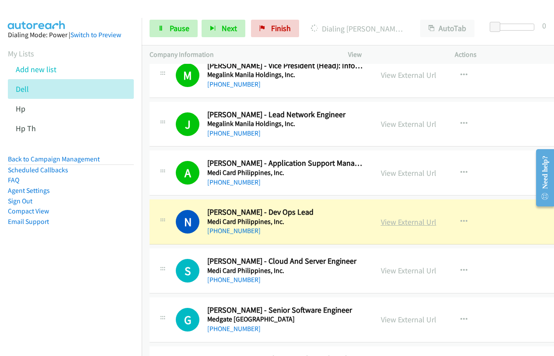
click at [410, 224] on link "View External Url" at bounding box center [409, 222] width 56 height 10
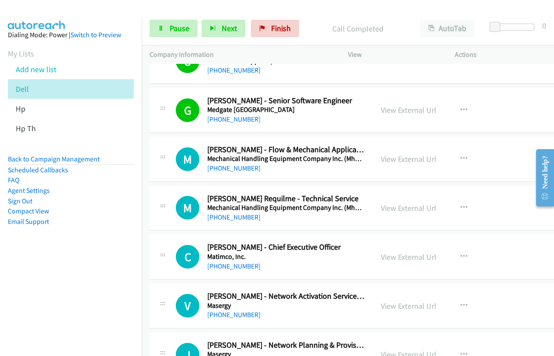
scroll to position [700, 0]
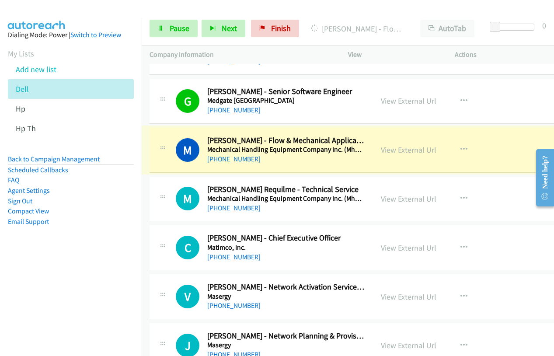
click at [390, 152] on link "View External Url" at bounding box center [409, 150] width 56 height 10
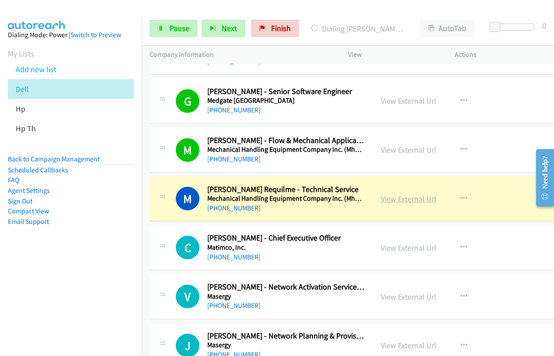
click at [400, 198] on link "View External Url" at bounding box center [409, 199] width 56 height 10
click at [176, 36] on link "Pause" at bounding box center [174, 28] width 48 height 17
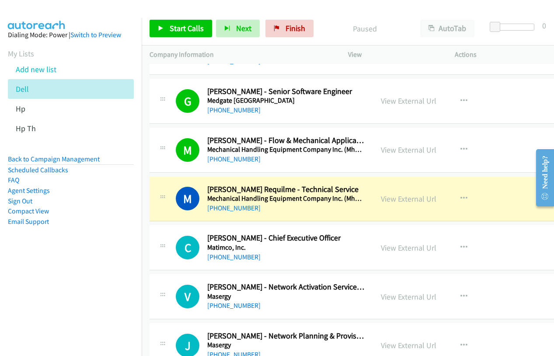
click at [98, 283] on nav "Dialing Mode: Power | Switch to Preview My Lists Add new list Dell Hp Hp Th Bac…" at bounding box center [71, 196] width 142 height 356
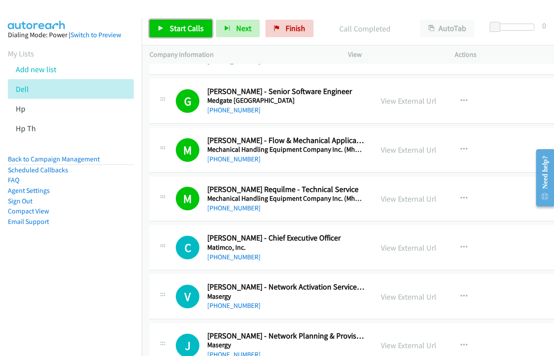
click at [197, 30] on span "Start Calls" at bounding box center [187, 28] width 34 height 10
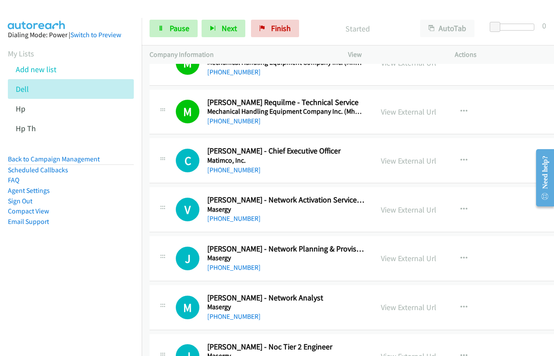
scroll to position [831, 0]
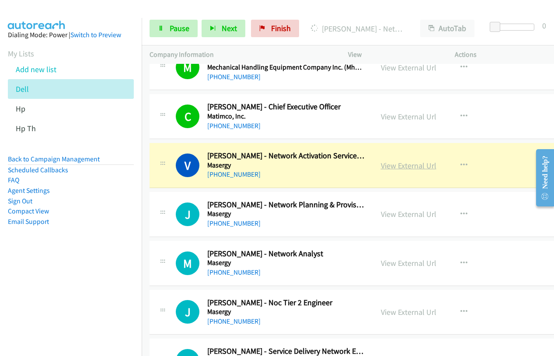
click at [399, 167] on link "View External Url" at bounding box center [409, 166] width 56 height 10
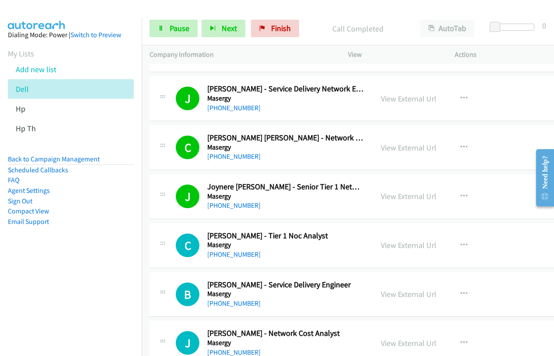
scroll to position [1137, 0]
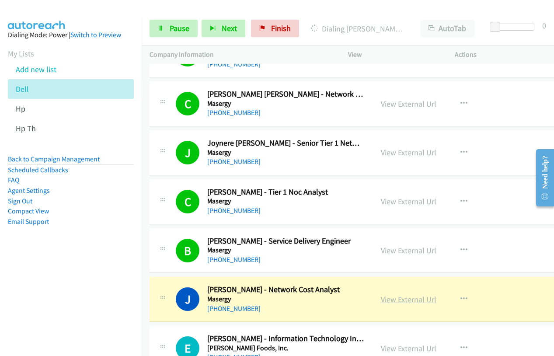
click at [400, 303] on link "View External Url" at bounding box center [409, 299] width 56 height 10
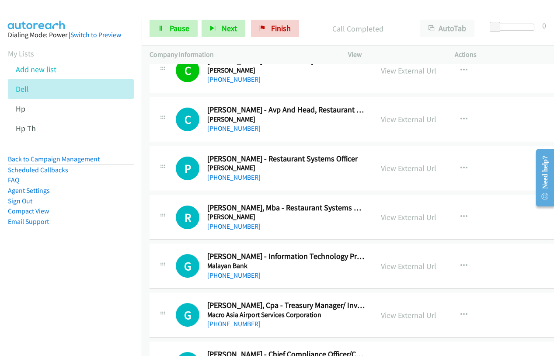
scroll to position [1969, 0]
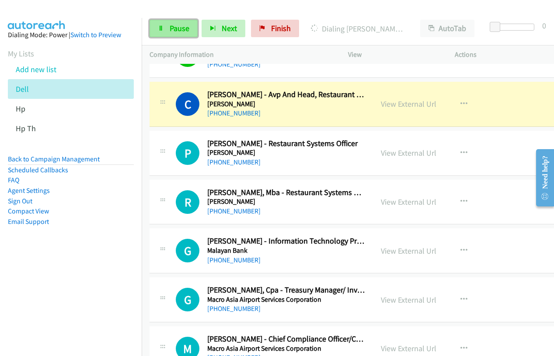
click at [189, 32] on link "Pause" at bounding box center [174, 28] width 48 height 17
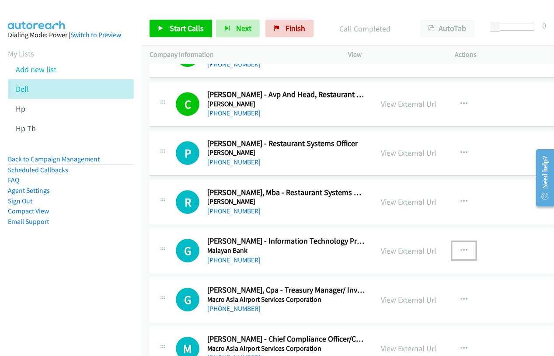
click at [461, 250] on icon "button" at bounding box center [464, 250] width 7 height 7
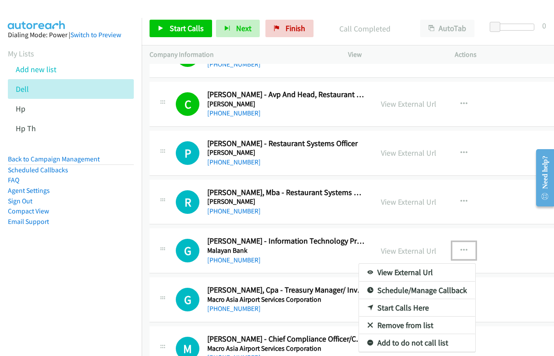
click at [409, 307] on link "Start Calls Here" at bounding box center [417, 307] width 116 height 17
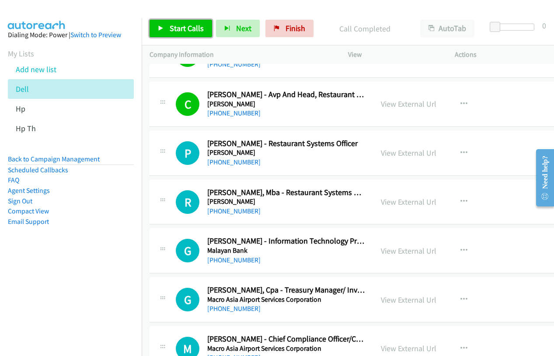
click at [178, 26] on span "Start Calls" at bounding box center [187, 28] width 34 height 10
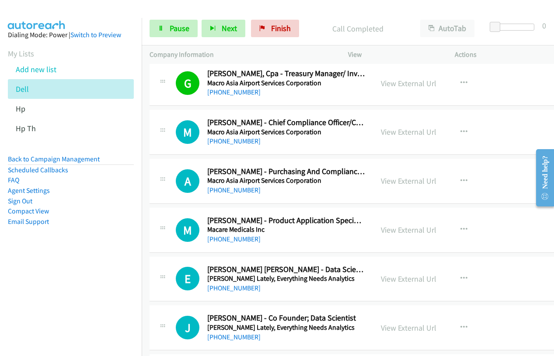
scroll to position [2187, 0]
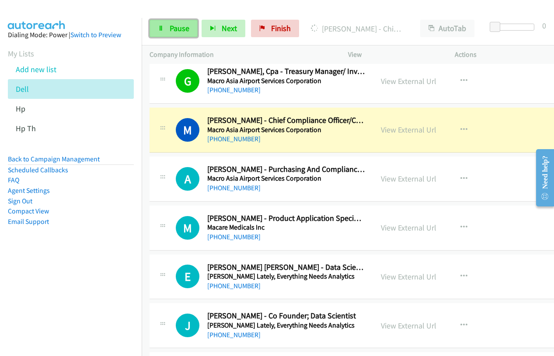
click at [179, 26] on span "Pause" at bounding box center [180, 28] width 20 height 10
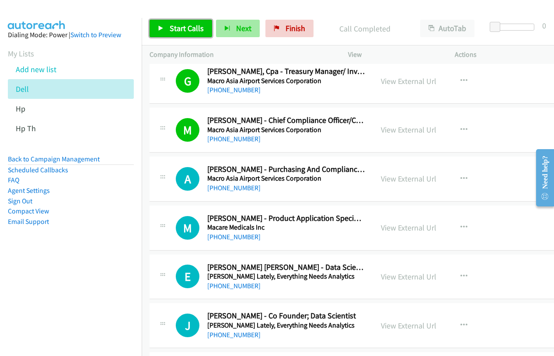
drag, startPoint x: 180, startPoint y: 27, endPoint x: 216, endPoint y: 21, distance: 36.3
click at [180, 27] on span "Start Calls" at bounding box center [187, 28] width 34 height 10
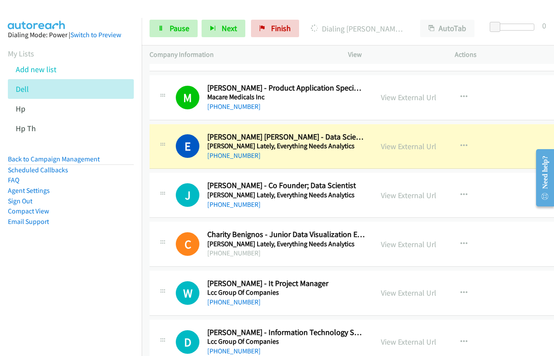
scroll to position [2319, 0]
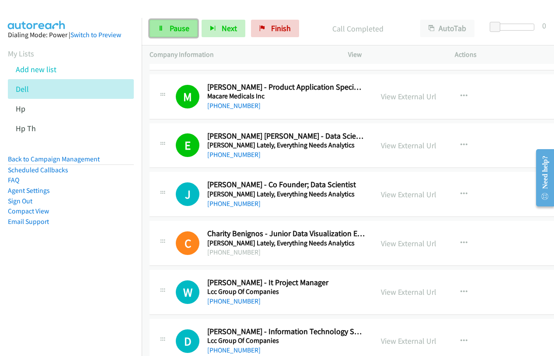
click at [173, 35] on link "Pause" at bounding box center [174, 28] width 48 height 17
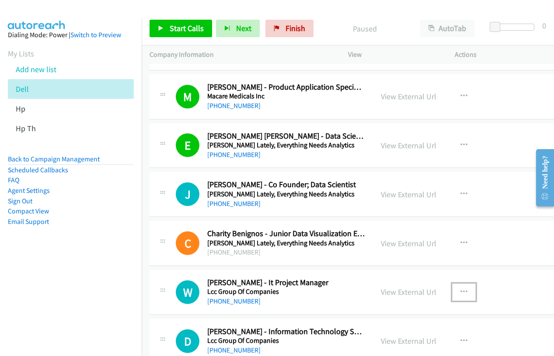
click at [461, 290] on icon "button" at bounding box center [464, 292] width 7 height 7
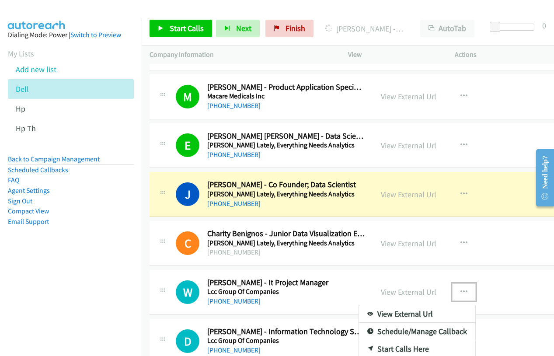
click at [403, 343] on link "Start Calls Here" at bounding box center [417, 348] width 116 height 17
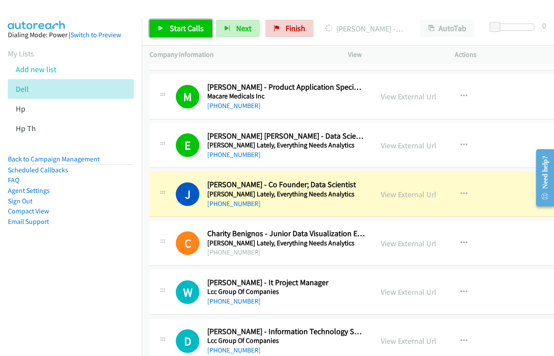
click at [158, 27] on icon at bounding box center [161, 29] width 6 height 6
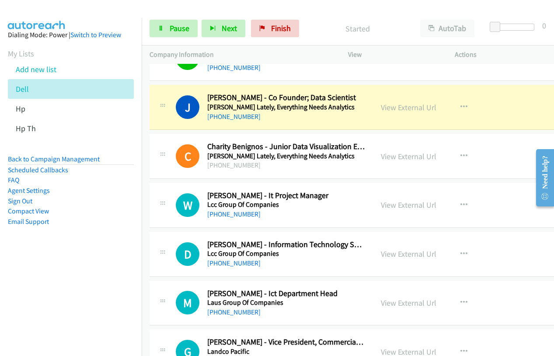
scroll to position [2406, 0]
click at [174, 36] on link "Pause" at bounding box center [174, 28] width 48 height 17
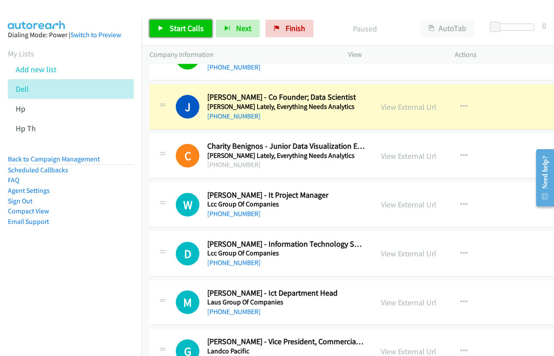
click at [175, 31] on span "Start Calls" at bounding box center [187, 28] width 34 height 10
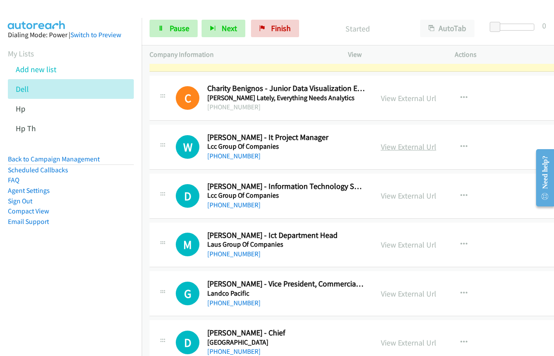
scroll to position [2450, 0]
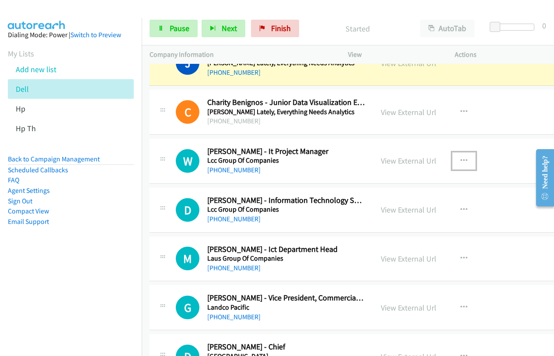
click at [461, 161] on icon "button" at bounding box center [464, 160] width 7 height 7
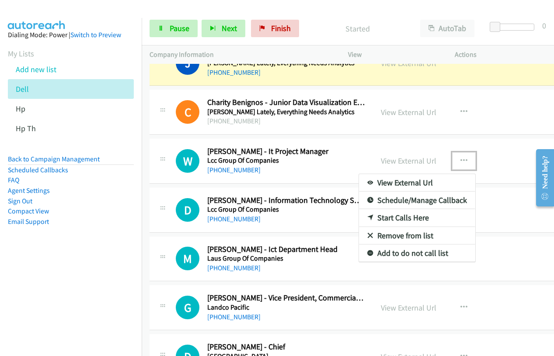
click at [175, 32] on div at bounding box center [277, 178] width 554 height 356
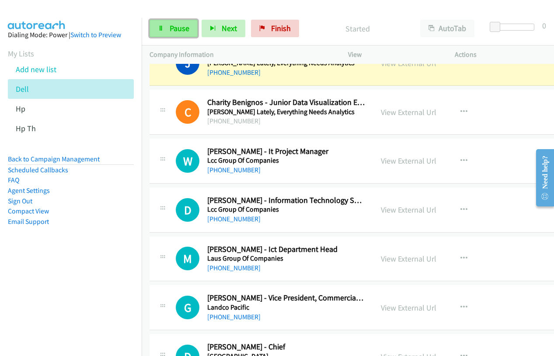
click at [159, 31] on link "Pause" at bounding box center [174, 28] width 48 height 17
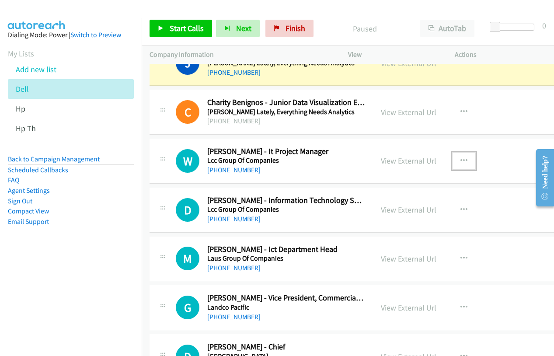
click at [461, 157] on icon "button" at bounding box center [464, 160] width 7 height 7
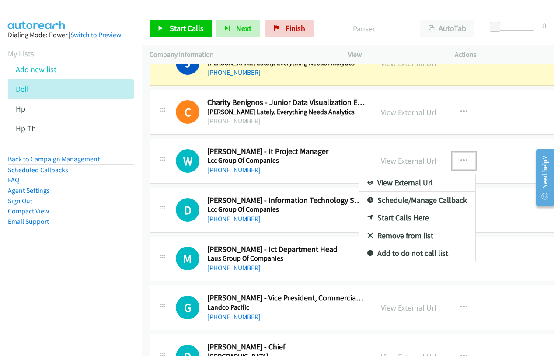
click at [402, 216] on link "Start Calls Here" at bounding box center [417, 217] width 116 height 17
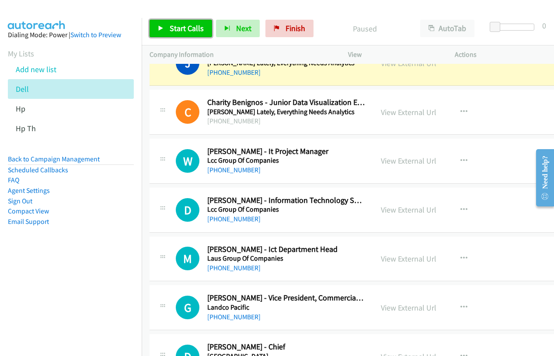
click at [175, 29] on span "Start Calls" at bounding box center [187, 28] width 34 height 10
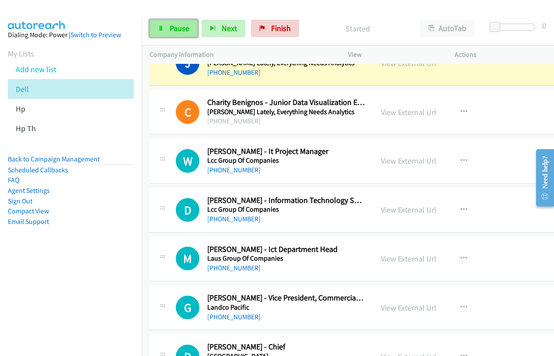
click at [164, 26] on icon at bounding box center [161, 29] width 6 height 6
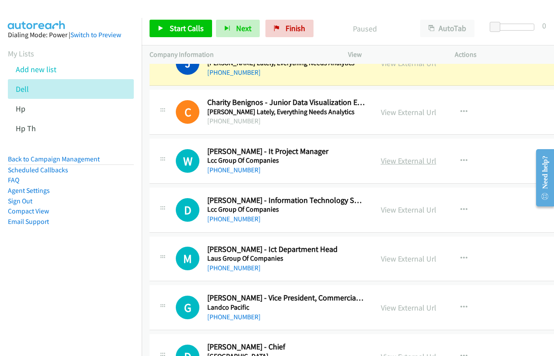
click at [403, 163] on link "View External Url" at bounding box center [409, 161] width 56 height 10
click at [386, 209] on link "View External Url" at bounding box center [409, 210] width 56 height 10
click at [410, 255] on link "View External Url" at bounding box center [409, 259] width 56 height 10
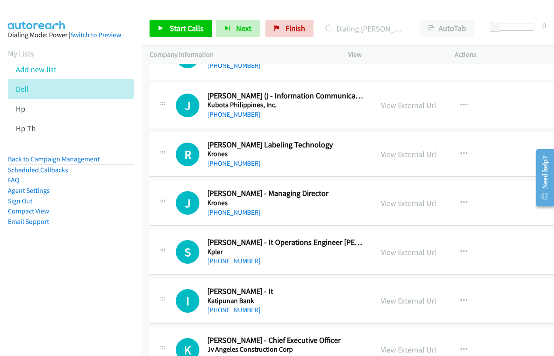
scroll to position [2800, 0]
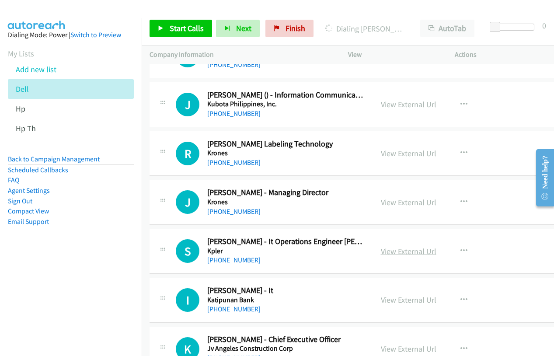
click at [395, 250] on link "View External Url" at bounding box center [409, 251] width 56 height 10
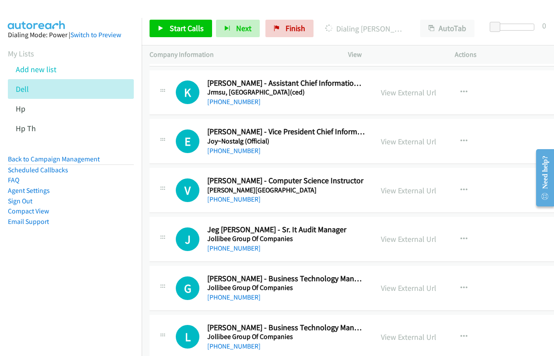
scroll to position [3194, 0]
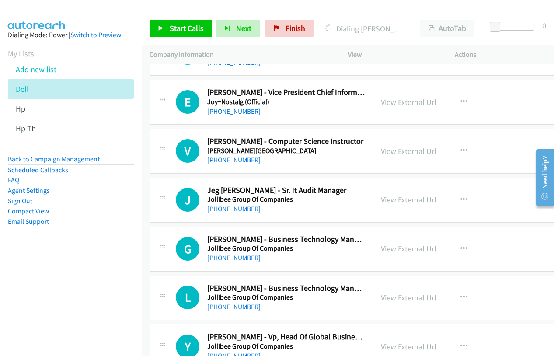
click at [402, 198] on link "View External Url" at bounding box center [409, 200] width 56 height 10
click at [406, 252] on link "View External Url" at bounding box center [409, 249] width 56 height 10
click at [388, 297] on link "View External Url" at bounding box center [409, 298] width 56 height 10
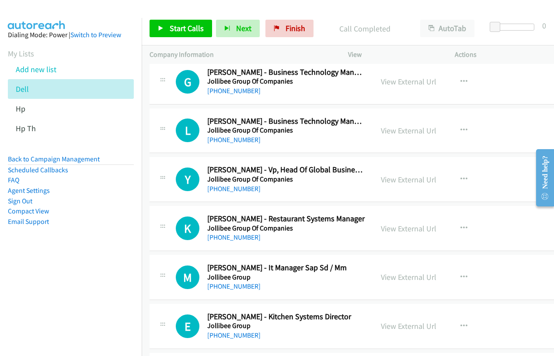
scroll to position [3368, 0]
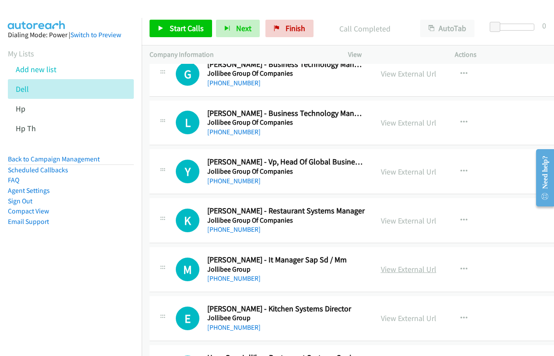
click at [420, 269] on link "View External Url" at bounding box center [409, 269] width 56 height 10
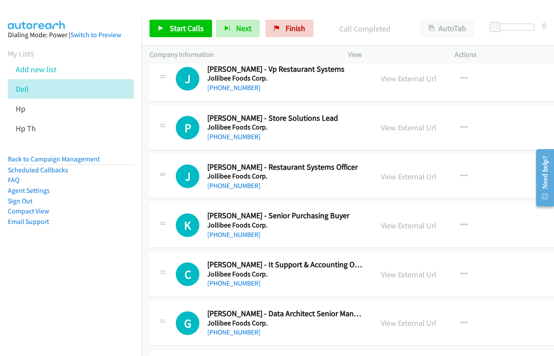
scroll to position [4112, 0]
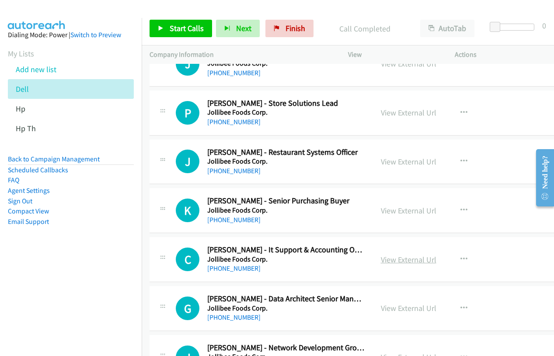
click at [406, 258] on link "View External Url" at bounding box center [409, 260] width 56 height 10
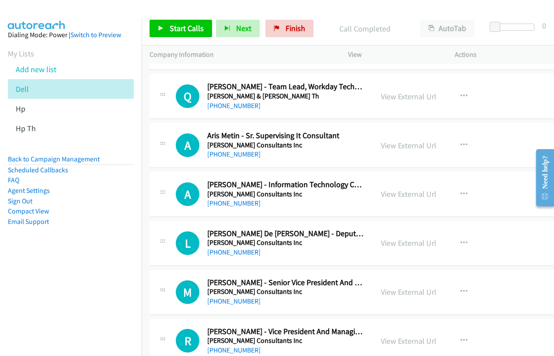
scroll to position [6037, 0]
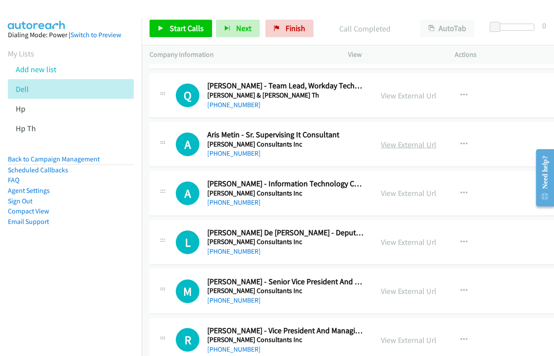
click at [408, 146] on link "View External Url" at bounding box center [409, 145] width 56 height 10
click at [392, 193] on link "View External Url" at bounding box center [409, 193] width 56 height 10
click at [401, 242] on link "View External Url" at bounding box center [409, 242] width 56 height 10
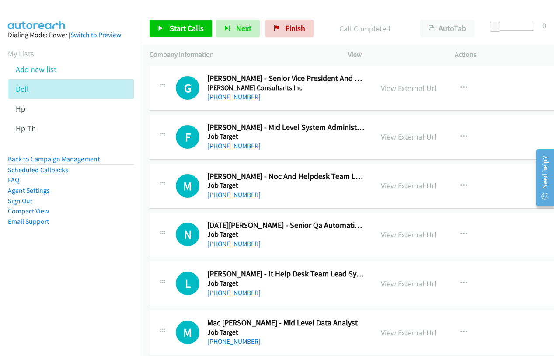
scroll to position [6431, 0]
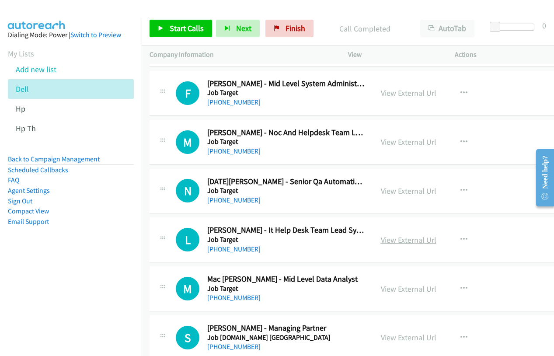
click at [396, 241] on link "View External Url" at bounding box center [409, 240] width 56 height 10
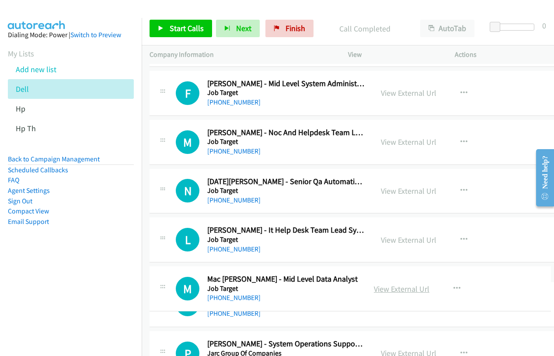
drag, startPoint x: 392, startPoint y: 290, endPoint x: 382, endPoint y: 286, distance: 10.7
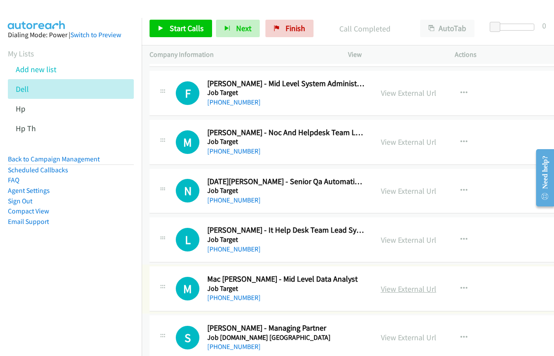
click at [392, 288] on link "View External Url" at bounding box center [409, 289] width 56 height 10
